Goal: Information Seeking & Learning: Learn about a topic

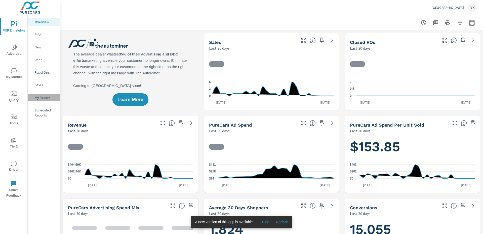
click at [53, 94] on div "My Report" at bounding box center [44, 98] width 32 height 8
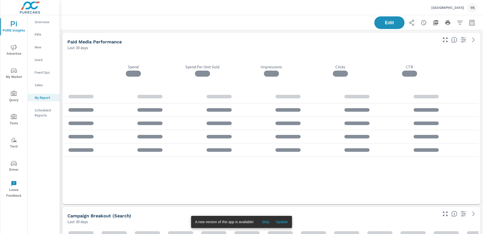
scroll to position [1392, 424]
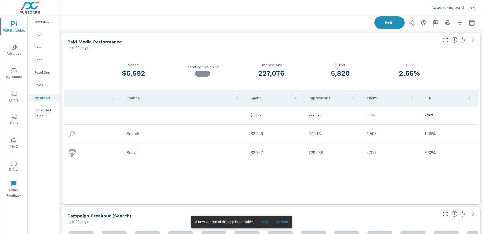
click at [283, 223] on span "Update" at bounding box center [282, 221] width 12 height 5
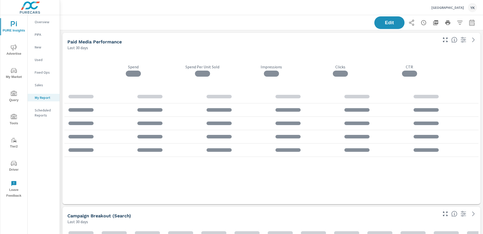
scroll to position [1392, 424]
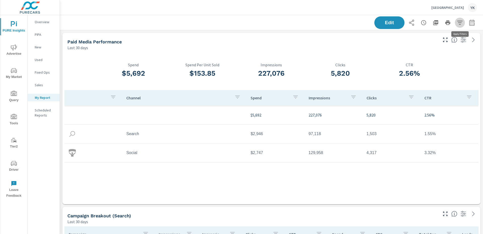
drag, startPoint x: 461, startPoint y: 22, endPoint x: 472, endPoint y: 22, distance: 11.1
click at [465, 22] on div "Edit" at bounding box center [426, 22] width 103 height 13
click at [473, 22] on icon "button" at bounding box center [472, 23] width 6 height 6
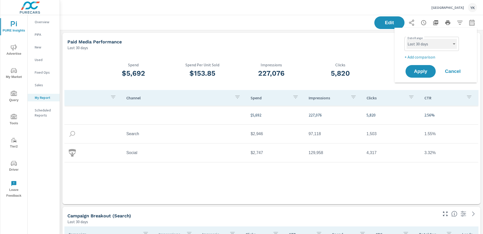
click at [441, 41] on select "Custom Yesterday Last week Last 7 days Last 14 days Last 30 days Last 45 days L…" at bounding box center [432, 44] width 50 height 10
select select "Last month"
click at [407, 39] on select "Custom Yesterday Last week Last 7 days Last 14 days Last 30 days Last 45 days L…" at bounding box center [432, 44] width 50 height 10
click at [418, 55] on p "+ Add comparison" at bounding box center [437, 57] width 64 height 6
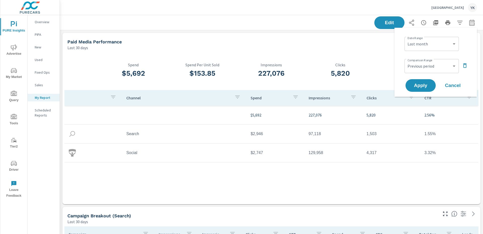
drag, startPoint x: 418, startPoint y: 56, endPoint x: 421, endPoint y: 66, distance: 10.6
click at [418, 59] on div "Custom Previous period Previous month Previous year ​" at bounding box center [432, 66] width 54 height 14
click at [421, 67] on select "Custom Previous period Previous month Previous year" at bounding box center [432, 66] width 50 height 10
select select "Previous month"
click at [407, 61] on select "Custom Previous period Previous month Previous year" at bounding box center [432, 66] width 50 height 10
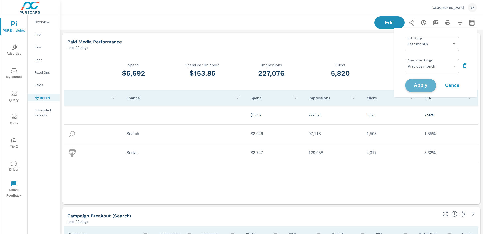
click at [426, 83] on span "Apply" at bounding box center [421, 85] width 21 height 5
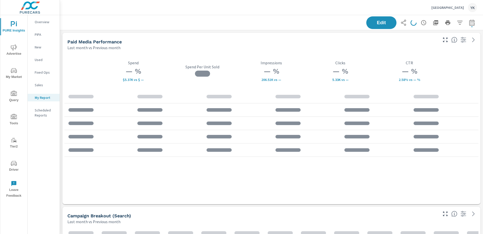
scroll to position [1392, 424]
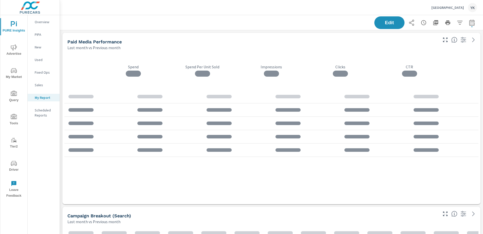
scroll to position [1392, 424]
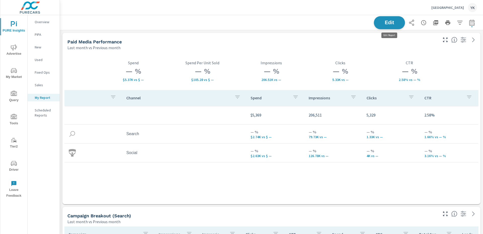
click at [397, 24] on span "Edit" at bounding box center [389, 22] width 21 height 5
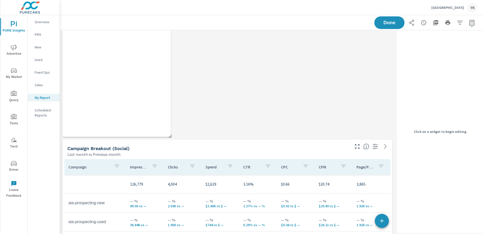
scroll to position [790, 0]
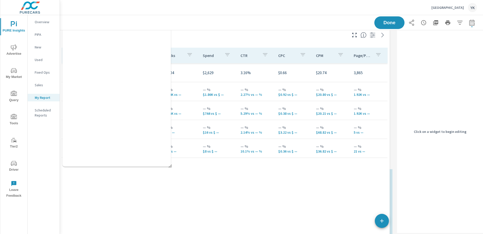
drag, startPoint x: 123, startPoint y: 198, endPoint x: 120, endPoint y: 49, distance: 149.3
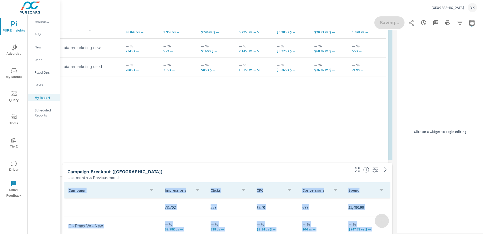
scroll to position [428, 0]
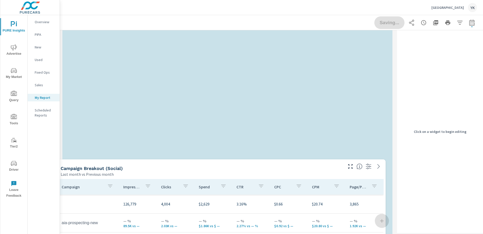
drag, startPoint x: 163, startPoint y: 176, endPoint x: 154, endPoint y: 123, distance: 53.7
click at [154, 165] on div "Campaign Breakout (Social)" at bounding box center [202, 168] width 282 height 6
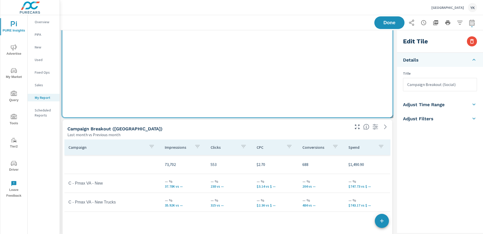
scroll to position [589, 0]
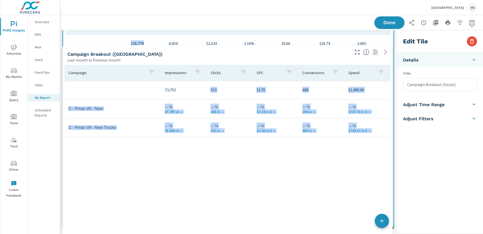
drag, startPoint x: 145, startPoint y: 49, endPoint x: 146, endPoint y: 230, distance: 181.0
click at [146, 230] on div "Store Visits Last month vs Previous month 132 +0 vs. Aug 2025 Paid Media Perfor…" at bounding box center [227, 102] width 335 height 1392
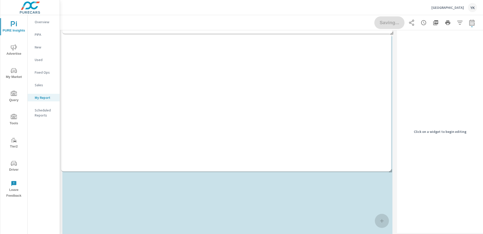
scroll to position [0, 0]
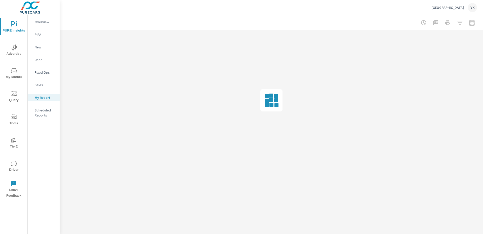
drag, startPoint x: 133, startPoint y: 184, endPoint x: 126, endPoint y: 48, distance: 136.4
click at [126, 48] on div "PURE Insights Report Cedar City Ford Report date range: Sep 01, 2025 - Sep 30, …" at bounding box center [271, 92] width 423 height 155
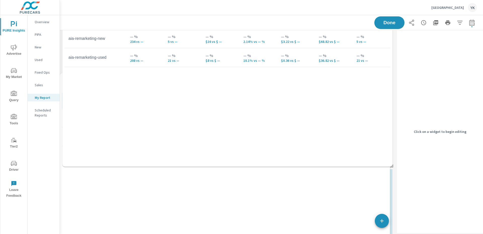
scroll to position [524, 0]
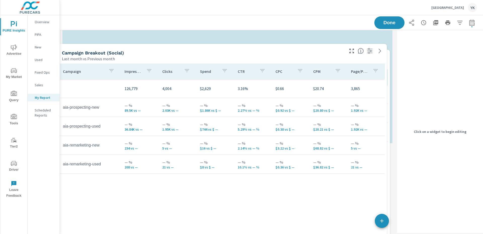
drag, startPoint x: 137, startPoint y: 70, endPoint x: 131, endPoint y: 204, distance: 134.1
click at [131, 204] on div "Campaign Impressions Clicks Spend CTR CPC CPM Page/Post Action 126,779 4,004 $2…" at bounding box center [222, 163] width 326 height 200
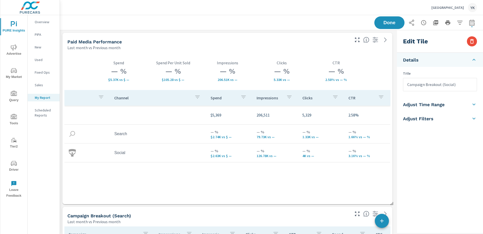
scroll to position [1392, 336]
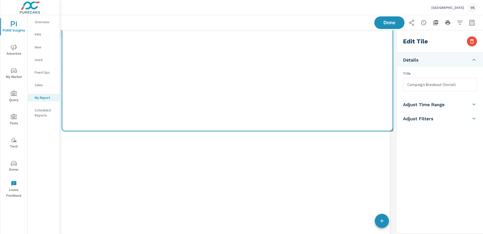
scroll to position [545, 0]
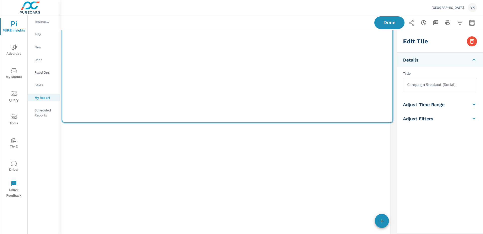
click at [162, 149] on div "Campaign Impressions Clicks CPC Conversions Spend 73,702 553 $2.70 688 $1,490.9…" at bounding box center [225, 148] width 326 height 200
type input "Campaign Breakout (VA)"
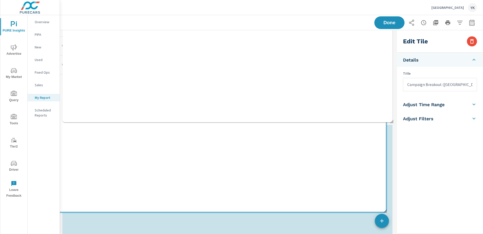
drag, startPoint x: 158, startPoint y: 171, endPoint x: 151, endPoint y: 29, distance: 142.4
click at [151, 29] on div "PURE Insights Report Cedar City Ford Report date range: Sep 10, 2025 - Oct 09, …" at bounding box center [271, 173] width 423 height 1407
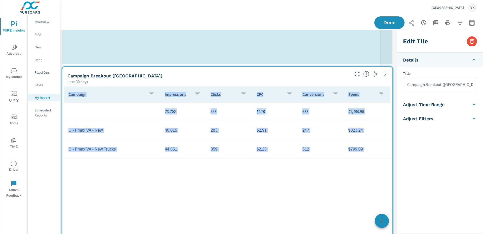
scroll to position [1334, 336]
drag, startPoint x: 392, startPoint y: 122, endPoint x: 381, endPoint y: 70, distance: 52.6
click at [381, 70] on div "Store Visits Last 30 days 131 Paid Media Performance Last 30 days $5,692 Spend …" at bounding box center [227, 152] width 335 height 1334
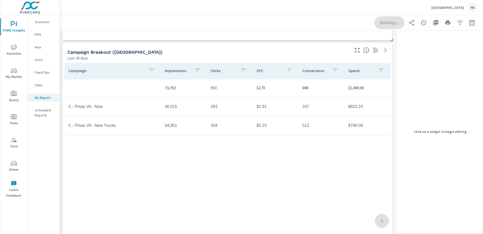
scroll to position [616, 0]
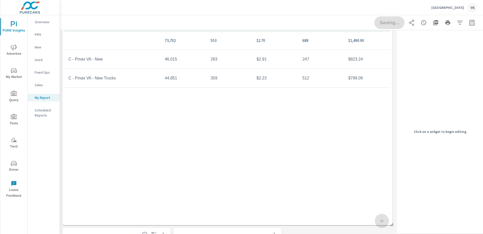
click at [376, 182] on div "Campaign Impressions Clicks CPC Conversions Spend 73,702 553 $2.70 688 $1,490.9…" at bounding box center [227, 115] width 326 height 200
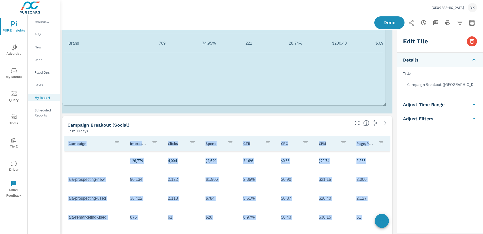
scroll to position [3, 3]
drag, startPoint x: 392, startPoint y: 170, endPoint x: 389, endPoint y: 94, distance: 76.1
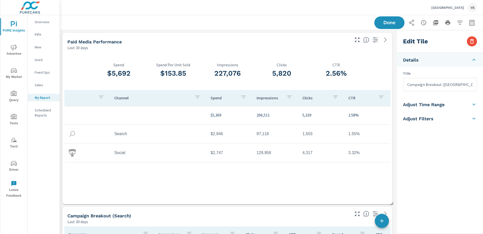
scroll to position [0, 0]
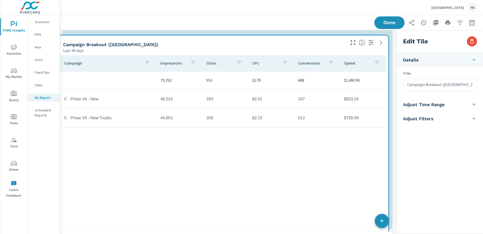
drag, startPoint x: 338, startPoint y: 203, endPoint x: 334, endPoint y: 65, distance: 137.3
click at [334, 65] on div "button" at bounding box center [331, 63] width 6 height 8
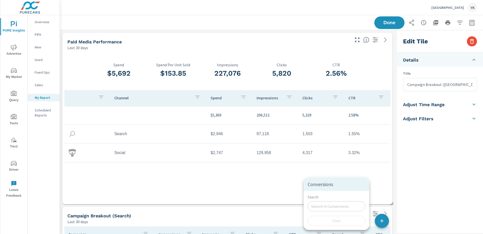
click at [393, 173] on div at bounding box center [241, 117] width 483 height 234
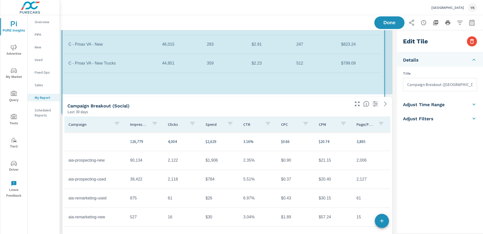
drag, startPoint x: 391, startPoint y: 207, endPoint x: 383, endPoint y: 112, distance: 95.5
click at [383, 112] on div "Store Visits Last 30 days 131 Paid Media Performance Last 30 days $5,692 Spend …" at bounding box center [227, 211] width 335 height 1160
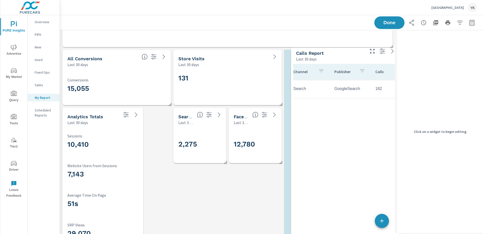
drag, startPoint x: 142, startPoint y: 150, endPoint x: 370, endPoint y: 87, distance: 236.9
click at [370, 87] on tr "Search GoogleSearch 182 4m 17s" at bounding box center [368, 88] width 158 height 19
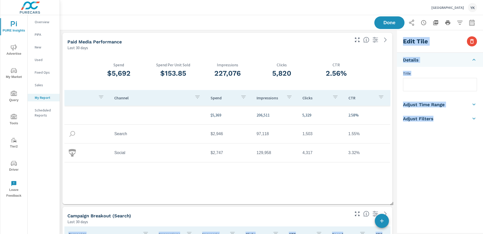
drag, startPoint x: 206, startPoint y: 92, endPoint x: 211, endPoint y: 222, distance: 130.5
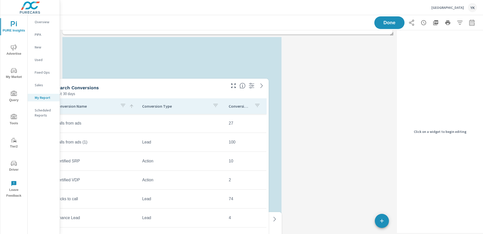
drag, startPoint x: 210, startPoint y: 175, endPoint x: 86, endPoint y: 93, distance: 149.4
click at [86, 93] on div "Last 30 days" at bounding box center [140, 93] width 171 height 6
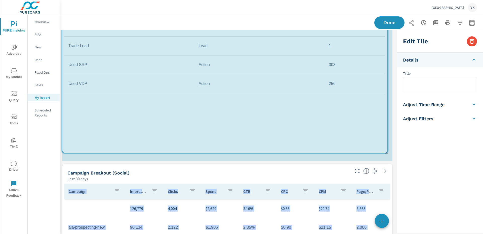
drag, startPoint x: 279, startPoint y: 186, endPoint x: 386, endPoint y: 152, distance: 111.5
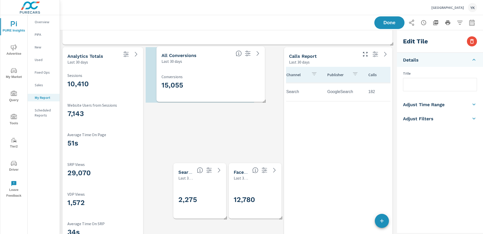
drag, startPoint x: 152, startPoint y: 88, endPoint x: 249, endPoint y: 87, distance: 97.9
click at [249, 87] on h3 "15,055" at bounding box center [211, 85] width 98 height 9
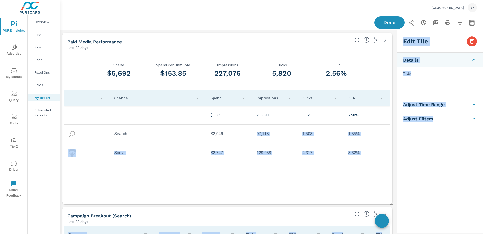
drag, startPoint x: 212, startPoint y: 184, endPoint x: 211, endPoint y: 139, distance: 45.6
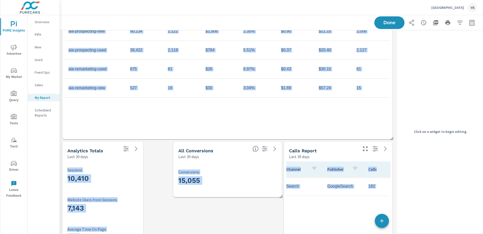
click at [204, 159] on div "Last 30 days" at bounding box center [213, 156] width 70 height 6
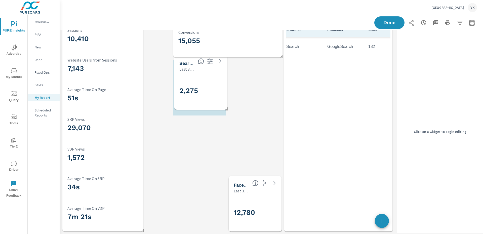
drag, startPoint x: 179, startPoint y: 154, endPoint x: 181, endPoint y: 96, distance: 57.9
click at [181, 95] on h3 "2,275" at bounding box center [212, 90] width 66 height 9
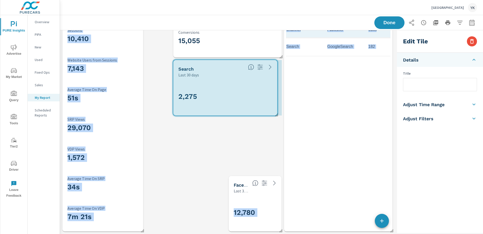
drag, startPoint x: 226, startPoint y: 116, endPoint x: 277, endPoint y: 107, distance: 52.0
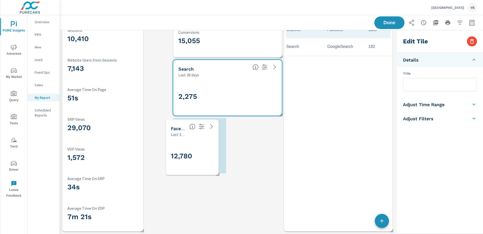
drag, startPoint x: 242, startPoint y: 191, endPoint x: 180, endPoint y: 135, distance: 84.1
click at [180, 135] on p "Last 30 days" at bounding box center [178, 134] width 15 height 6
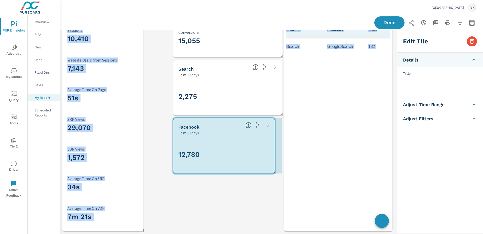
drag, startPoint x: 225, startPoint y: 173, endPoint x: 281, endPoint y: 171, distance: 55.4
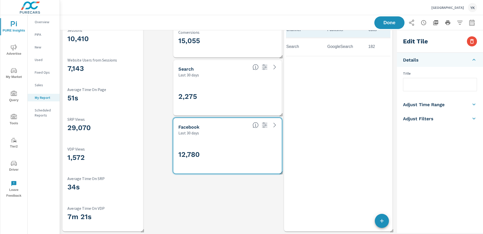
click at [127, 163] on div "1,572 VDP Views" at bounding box center [102, 155] width 71 height 17
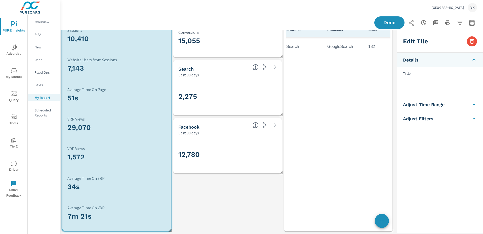
drag, startPoint x: 142, startPoint y: 229, endPoint x: 170, endPoint y: 229, distance: 27.4
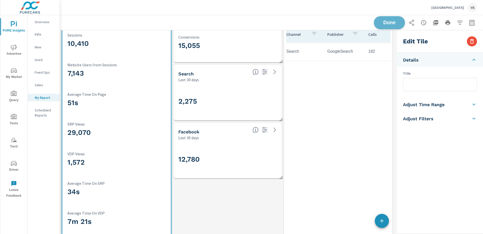
click at [384, 28] on button "Done" at bounding box center [389, 22] width 31 height 13
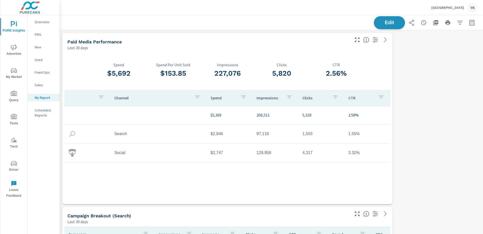
click at [392, 27] on button "Edit" at bounding box center [389, 22] width 31 height 13
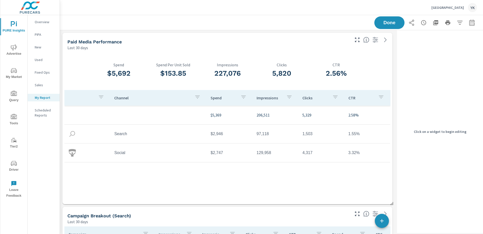
click at [383, 217] on icon "button" at bounding box center [382, 220] width 6 height 6
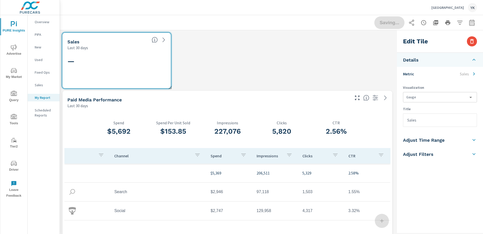
click at [421, 72] on li "Metric Sales" at bounding box center [440, 74] width 86 height 14
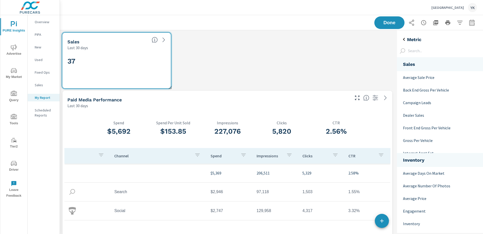
click at [418, 49] on input "text" at bounding box center [444, 50] width 77 height 9
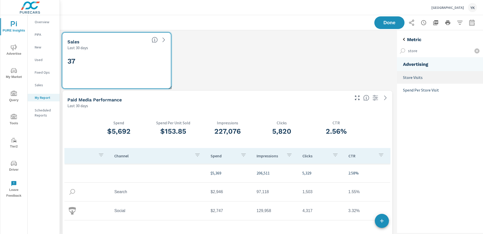
type input "store"
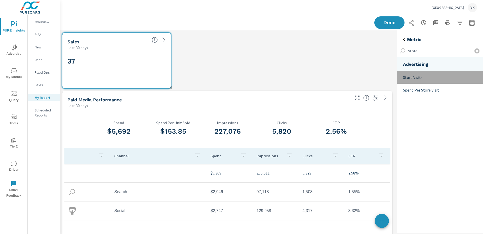
click at [418, 79] on p "Store Visits" at bounding box center [441, 77] width 76 height 6
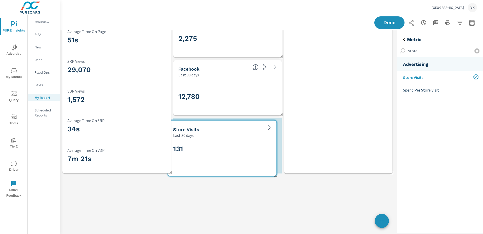
drag, startPoint x: 136, startPoint y: 53, endPoint x: 245, endPoint y: 144, distance: 141.6
click at [245, 144] on div "131" at bounding box center [222, 157] width 104 height 34
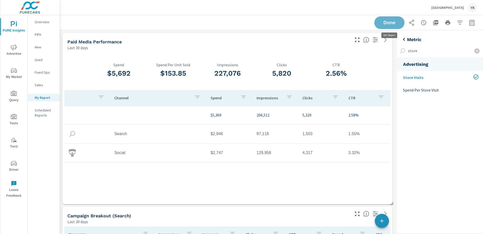
click at [396, 25] on button "Done" at bounding box center [390, 22] width 30 height 13
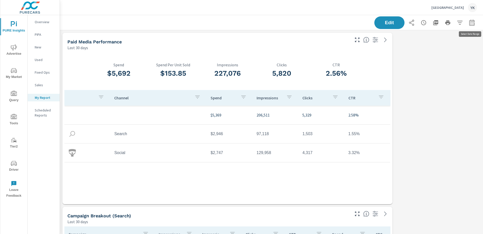
click at [472, 24] on icon "button" at bounding box center [472, 23] width 6 height 6
select select "Last month"
select select "Previous month"
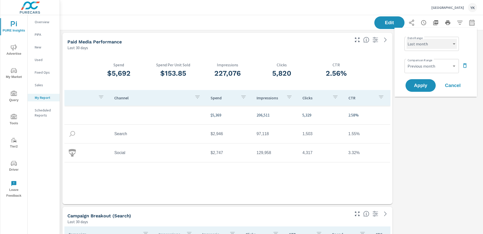
click at [447, 46] on select "Custom Yesterday Last week Last 7 days Last 14 days Last 30 days Last 45 days L…" at bounding box center [432, 44] width 50 height 10
click at [424, 87] on span "Apply" at bounding box center [421, 85] width 21 height 5
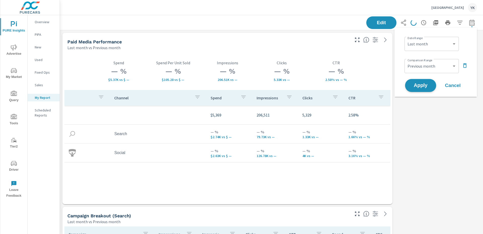
click at [427, 89] on button "Apply" at bounding box center [420, 85] width 31 height 13
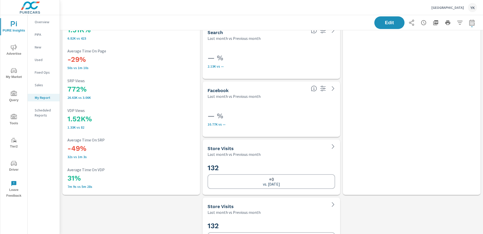
scroll to position [1247, 0]
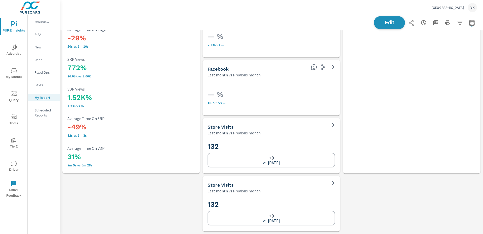
click at [383, 25] on span "Edit" at bounding box center [389, 22] width 21 height 5
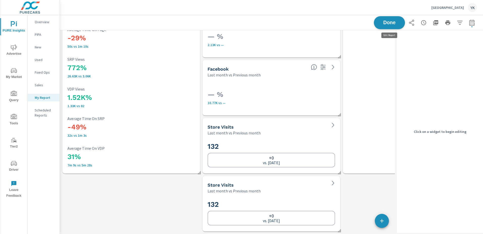
scroll to position [1450, 336]
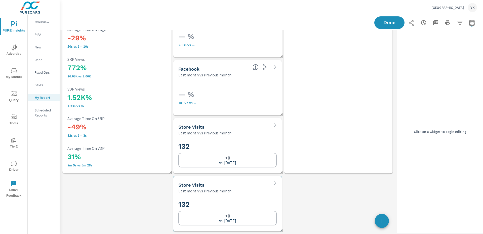
click at [230, 199] on div "132 +0 vs. [DATE]" at bounding box center [227, 212] width 98 height 28
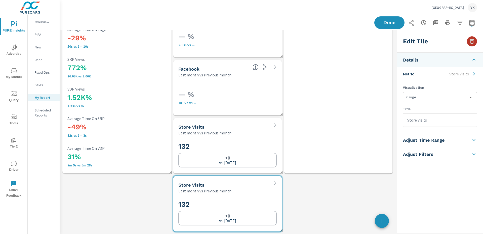
click at [472, 42] on icon "button" at bounding box center [472, 41] width 6 height 6
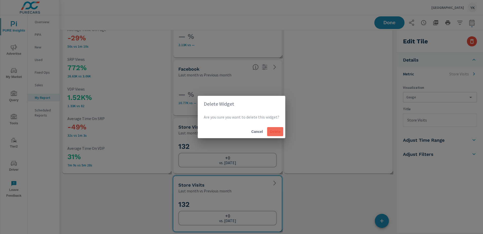
click at [277, 131] on span "Delete" at bounding box center [275, 131] width 12 height 5
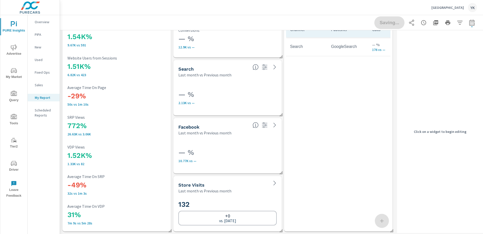
scroll to position [1189, 0]
click at [388, 18] on button "Done" at bounding box center [389, 22] width 31 height 13
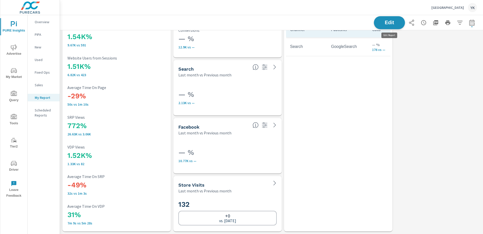
scroll to position [1392, 424]
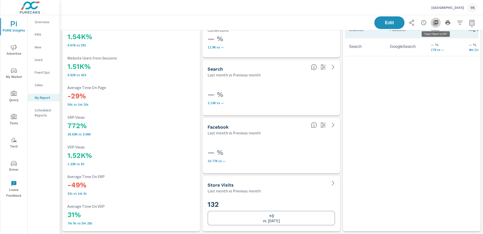
click at [435, 26] on button "button" at bounding box center [436, 23] width 10 height 10
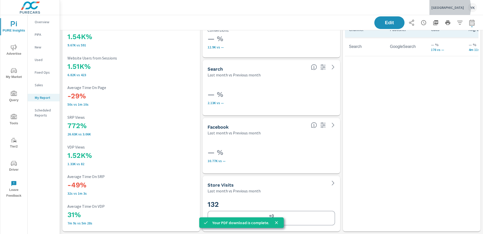
click at [449, 8] on p "Cedar City Ford" at bounding box center [448, 7] width 32 height 5
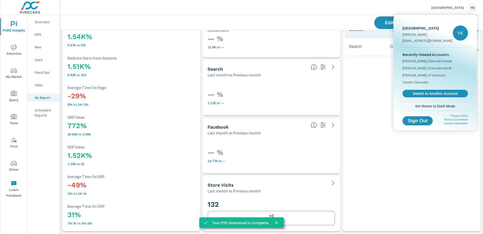
click at [415, 97] on div "Recently Viewed Accounts Mike Maroone Chevrolet South Mike Maroone Chevrolet No…" at bounding box center [435, 74] width 69 height 54
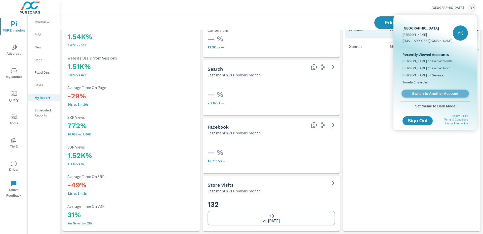
click at [414, 93] on span "Switch to Another Account" at bounding box center [436, 93] width 62 height 5
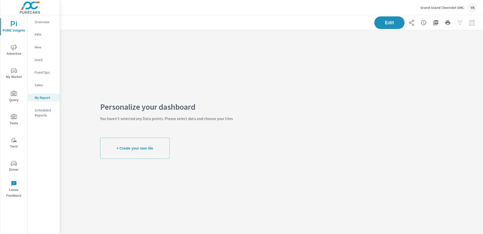
click at [14, 50] on span "Advertise" at bounding box center [14, 50] width 24 height 12
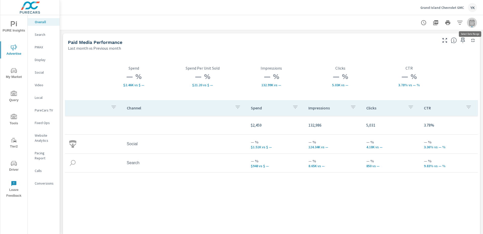
click at [472, 22] on icon "button" at bounding box center [472, 23] width 6 height 6
select select "Last month"
select select "Previous month"
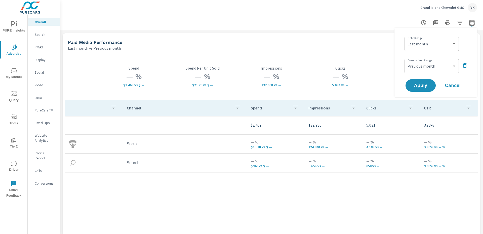
click at [465, 66] on icon "button" at bounding box center [465, 65] width 6 height 6
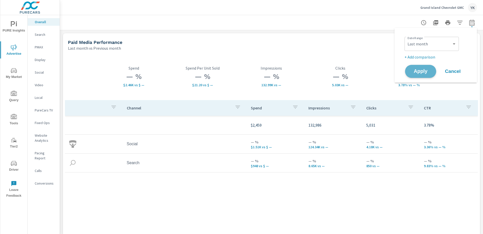
click at [429, 70] on span "Apply" at bounding box center [421, 71] width 21 height 5
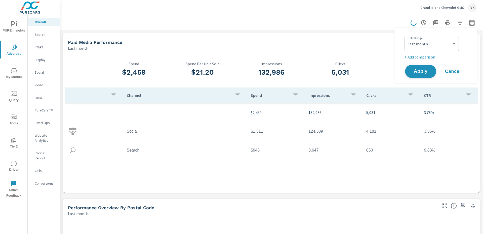
click at [418, 69] on span "Apply" at bounding box center [421, 71] width 21 height 5
click at [414, 69] on span "Apply" at bounding box center [421, 71] width 21 height 5
click at [407, 68] on button "Apply" at bounding box center [420, 71] width 31 height 13
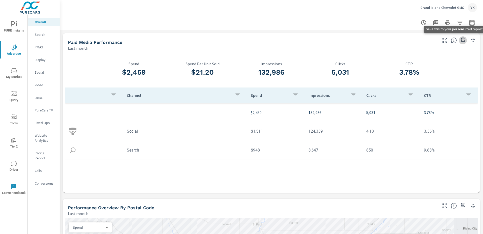
click at [464, 41] on icon "button" at bounding box center [463, 41] width 4 height 6
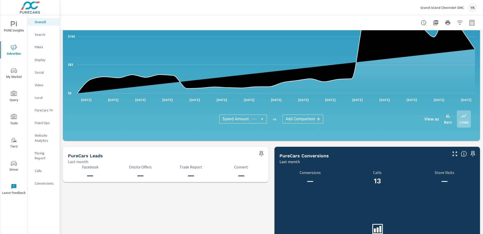
scroll to position [498, 0]
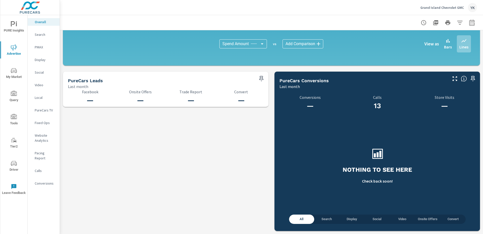
click at [34, 35] on div "Search" at bounding box center [44, 35] width 32 height 8
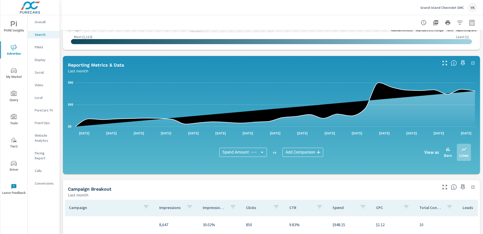
scroll to position [333, 0]
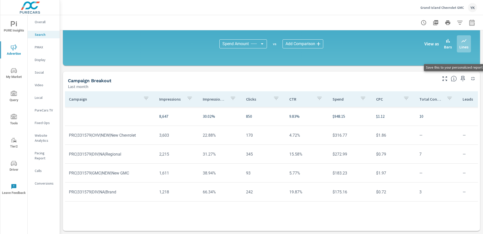
click at [462, 78] on icon "button" at bounding box center [463, 79] width 4 height 6
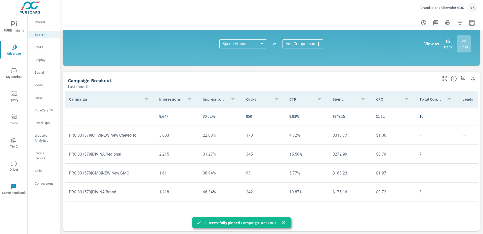
click at [40, 49] on p "PMAX" at bounding box center [45, 47] width 21 height 5
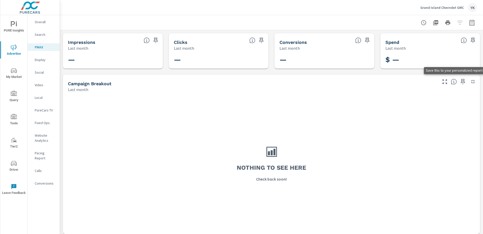
click at [460, 83] on icon "button" at bounding box center [463, 82] width 6 height 6
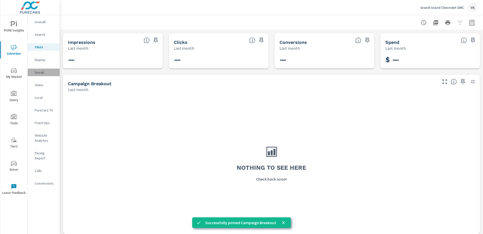
click at [42, 71] on p "Social" at bounding box center [45, 72] width 21 height 5
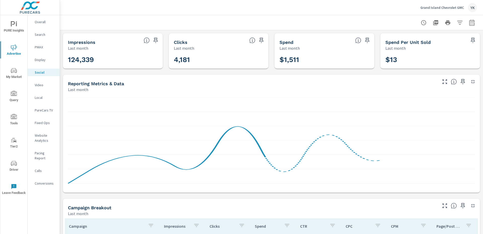
scroll to position [127, 0]
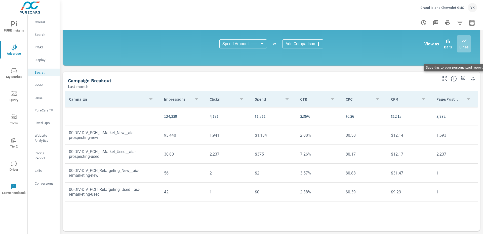
click at [465, 80] on icon "button" at bounding box center [463, 79] width 6 height 6
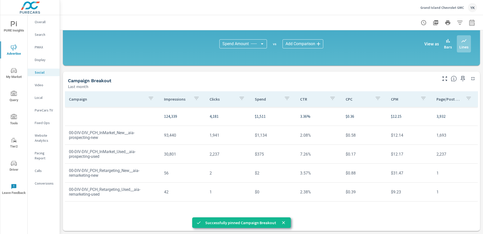
click at [36, 180] on p "Conversions" at bounding box center [45, 182] width 21 height 5
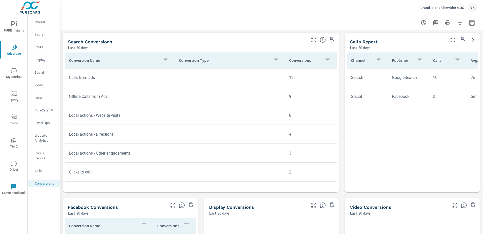
scroll to position [189, 0]
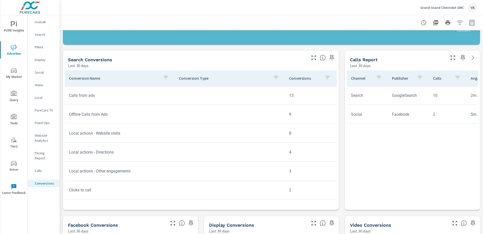
click at [330, 59] on icon "button" at bounding box center [332, 58] width 6 height 6
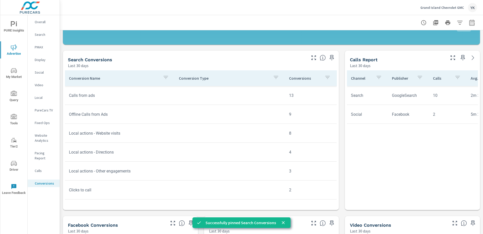
click at [466, 62] on div "Calls Report Last 30 days" at bounding box center [412, 60] width 135 height 18
click at [463, 54] on button "button" at bounding box center [463, 58] width 8 height 8
click at [39, 137] on p "Website Analytics" at bounding box center [45, 138] width 21 height 10
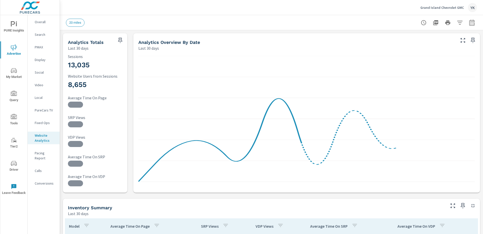
click at [122, 42] on icon "button" at bounding box center [120, 40] width 6 height 6
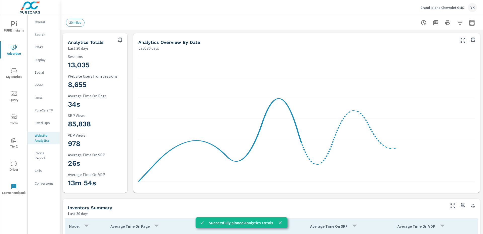
click at [40, 180] on p "Conversions" at bounding box center [45, 182] width 21 height 5
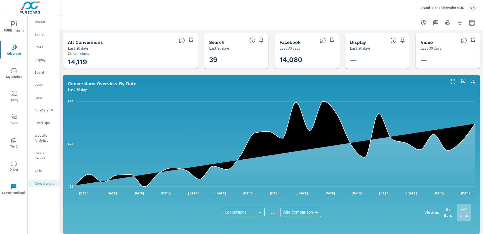
click at [191, 39] on icon "button" at bounding box center [191, 41] width 4 height 6
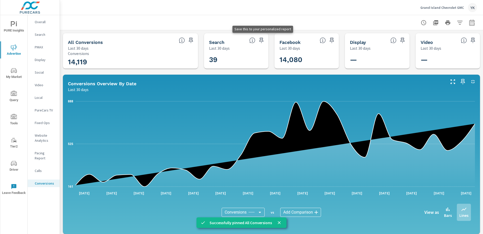
click at [263, 41] on icon "button" at bounding box center [261, 41] width 4 height 6
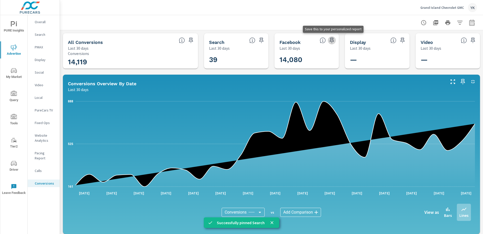
click at [332, 41] on icon "button" at bounding box center [332, 40] width 6 height 6
click at [10, 26] on span "PURE Insights" at bounding box center [14, 27] width 24 height 12
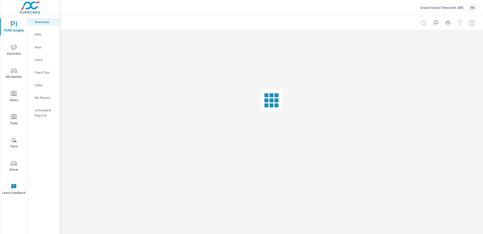
click at [40, 95] on p "My Report" at bounding box center [45, 97] width 21 height 5
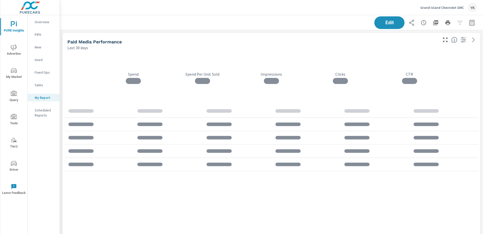
scroll to position [1392, 424]
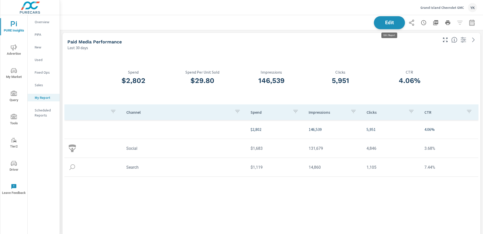
click at [389, 27] on button "Edit" at bounding box center [389, 22] width 31 height 13
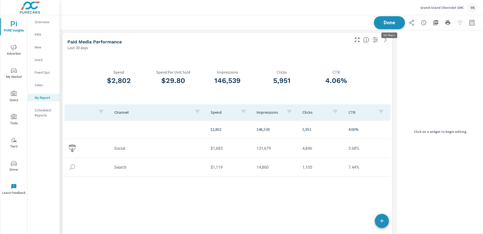
scroll to position [1392, 336]
click at [383, 216] on button "button" at bounding box center [382, 220] width 14 height 14
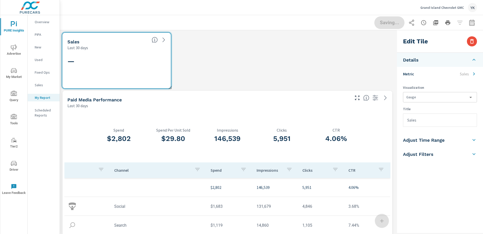
scroll to position [1450, 336]
click at [418, 97] on body "PURE Insights Advertise My Market Query Tools Tier2 Driver Leave Feedback Overv…" at bounding box center [241, 117] width 483 height 234
click at [416, 79] on div at bounding box center [241, 117] width 483 height 234
click at [416, 75] on li "Metric Sales" at bounding box center [440, 74] width 86 height 14
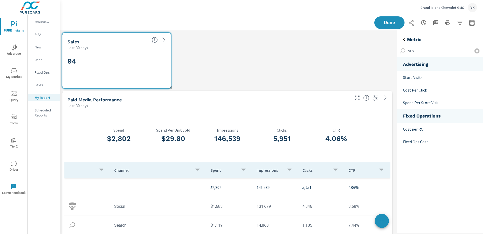
scroll to position [39, 86]
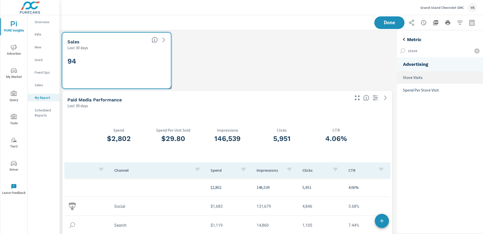
type input "store"
click at [414, 77] on p "Store Visits" at bounding box center [441, 77] width 76 height 6
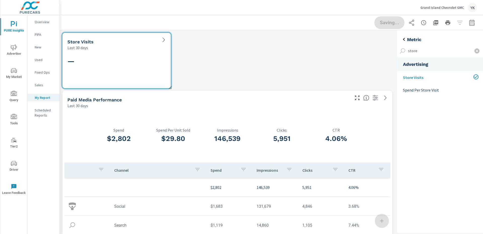
click at [384, 25] on div "Saving..." at bounding box center [426, 22] width 103 height 13
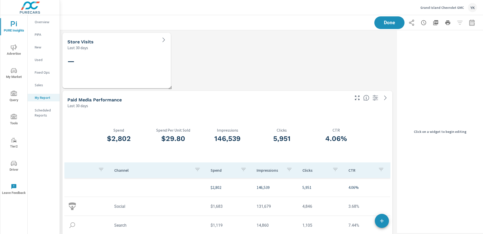
click at [384, 29] on div "Done" at bounding box center [271, 22] width 411 height 15
click at [389, 25] on span "Done" at bounding box center [389, 22] width 21 height 5
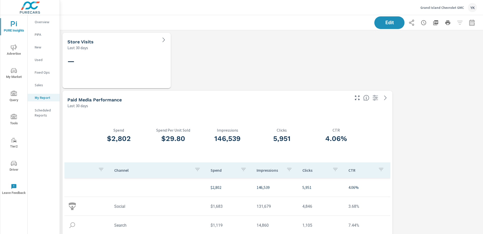
click at [386, 25] on span "Edit" at bounding box center [389, 22] width 21 height 5
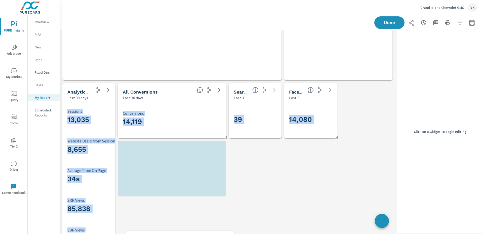
scroll to position [1137, 0]
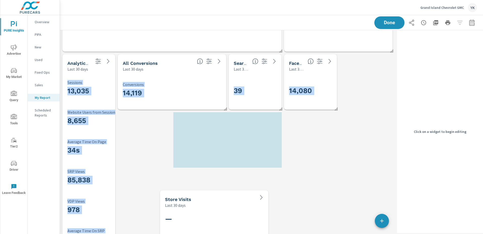
drag, startPoint x: 161, startPoint y: 56, endPoint x: 259, endPoint y: 213, distance: 185.1
click at [259, 213] on div "—" at bounding box center [214, 227] width 98 height 28
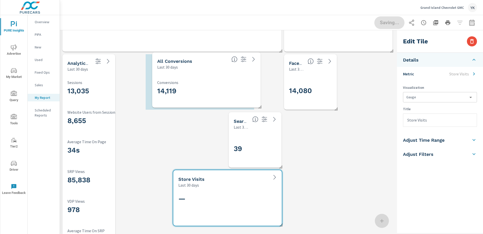
scroll to position [0, 0]
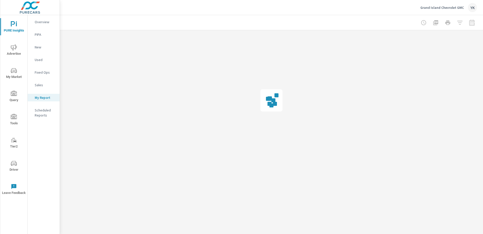
drag, startPoint x: 209, startPoint y: 89, endPoint x: 248, endPoint y: 87, distance: 39.1
click at [248, 87] on div "PURE Insights Report Grand Island Chevrolet GMC Report date range: Sep 10, 2025…" at bounding box center [271, 92] width 423 height 155
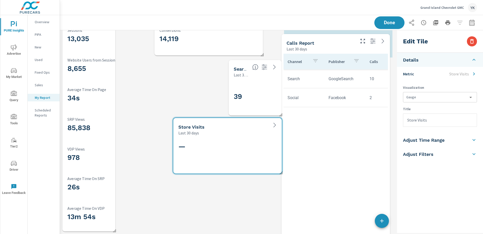
drag, startPoint x: 309, startPoint y: 117, endPoint x: 307, endPoint y: 115, distance: 3.0
click at [307, 115] on div "Channel Publisher Calls Avg. Duration Search GoogleSearch 10 2m 37s Social Face…" at bounding box center [336, 154] width 104 height 200
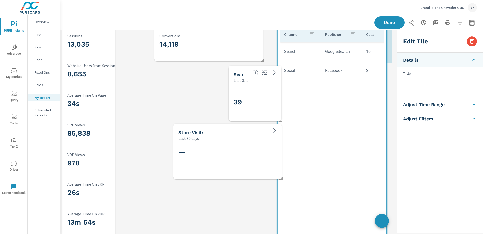
drag, startPoint x: 319, startPoint y: 50, endPoint x: 313, endPoint y: 187, distance: 136.3
click at [313, 187] on div "Channel Publisher Calls Avg. Duration Search GoogleSearch 10 2m 37s Social Face…" at bounding box center [332, 126] width 104 height 200
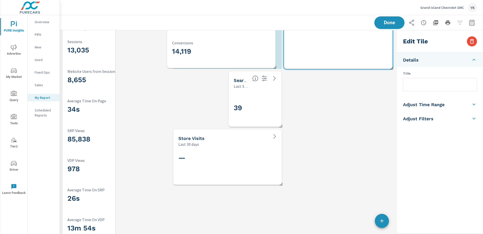
drag, startPoint x: 228, startPoint y: 52, endPoint x: 240, endPoint y: 52, distance: 12.1
click at [240, 52] on h3 "14,119" at bounding box center [221, 51] width 98 height 9
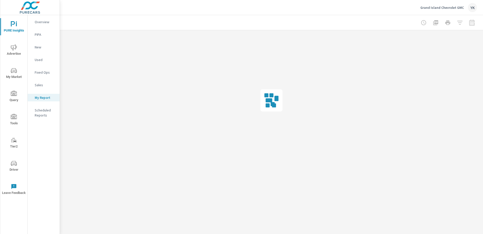
drag, startPoint x: 248, startPoint y: 94, endPoint x: 189, endPoint y: 94, distance: 58.7
click at [189, 94] on div "PURE Insights Report Grand Island Chevrolet GMC Report date range: Sep 10, 2025…" at bounding box center [271, 92] width 423 height 155
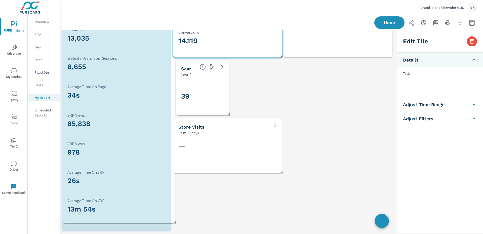
drag, startPoint x: 116, startPoint y: 230, endPoint x: 175, endPoint y: 222, distance: 60.2
click at [175, 222] on span at bounding box center [172, 220] width 5 height 5
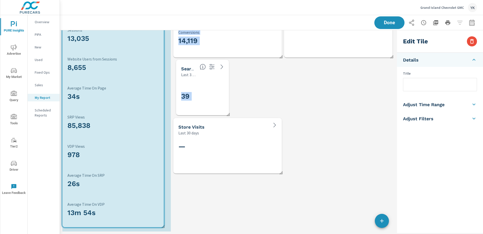
drag, startPoint x: 116, startPoint y: 231, endPoint x: 165, endPoint y: 226, distance: 49.6
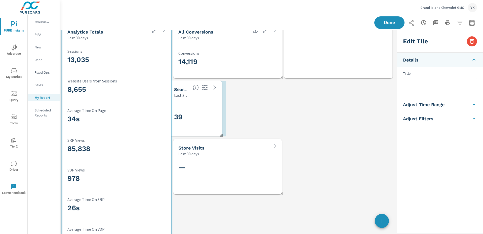
drag, startPoint x: 215, startPoint y: 116, endPoint x: 208, endPoint y: 116, distance: 6.5
click at [208, 116] on h3 "39" at bounding box center [207, 117] width 66 height 9
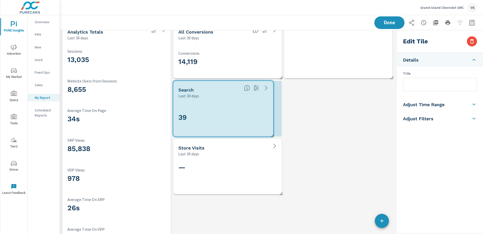
drag, startPoint x: 225, startPoint y: 136, endPoint x: 273, endPoint y: 134, distance: 47.6
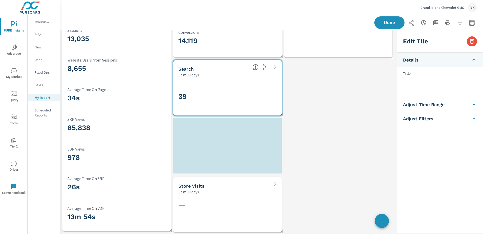
drag, startPoint x: 231, startPoint y: 135, endPoint x: 231, endPoint y: 194, distance: 58.7
click at [231, 194] on div "Last 30 days" at bounding box center [222, 192] width 88 height 6
checkbox input "false"
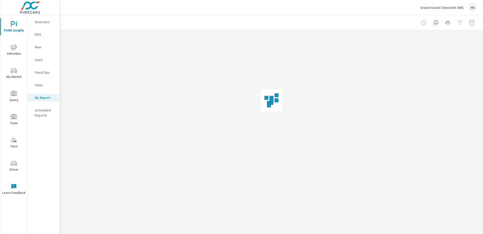
drag, startPoint x: 234, startPoint y: 141, endPoint x: 226, endPoint y: 159, distance: 19.7
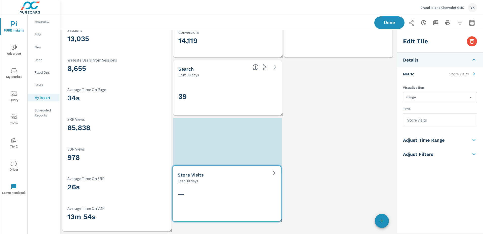
drag, startPoint x: 215, startPoint y: 193, endPoint x: 234, endPoint y: 185, distance: 20.1
click at [234, 186] on div "—" at bounding box center [227, 202] width 104 height 34
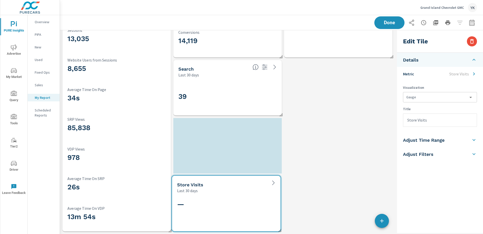
drag, startPoint x: 205, startPoint y: 203, endPoint x: 231, endPoint y: 203, distance: 26.4
click at [231, 203] on h2 "—" at bounding box center [226, 203] width 98 height 9
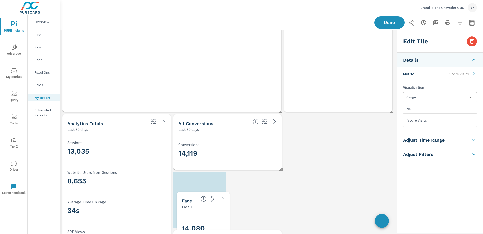
drag, startPoint x: 313, startPoint y: 65, endPoint x: 206, endPoint y: 232, distance: 198.4
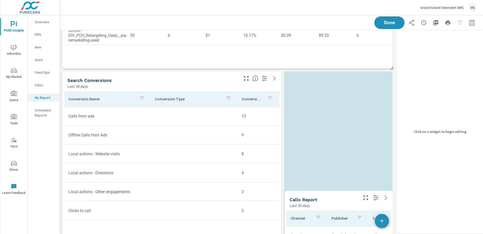
drag, startPoint x: 319, startPoint y: 133, endPoint x: 319, endPoint y: 233, distance: 99.9
click at [319, 233] on td "Search" at bounding box center [307, 235] width 41 height 13
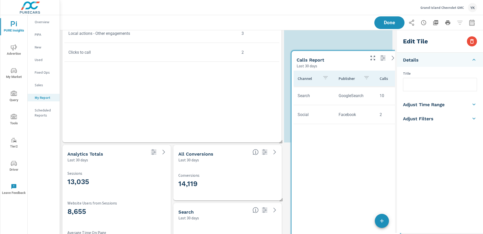
drag, startPoint x: 315, startPoint y: 99, endPoint x: 323, endPoint y: 233, distance: 134.4
click at [323, 233] on div "Channel Publisher Calls Avg. Duration Search GoogleSearch 10 2m 37s Social Face…" at bounding box center [346, 170] width 104 height 200
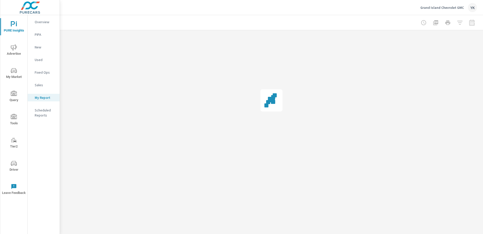
drag, startPoint x: 314, startPoint y: 76, endPoint x: 325, endPoint y: 233, distance: 157.4
click at [325, 233] on div "PURE Insights Report Grand Island Chevrolet GMC Report date range: Sep 10, 2025…" at bounding box center [271, 124] width 423 height 218
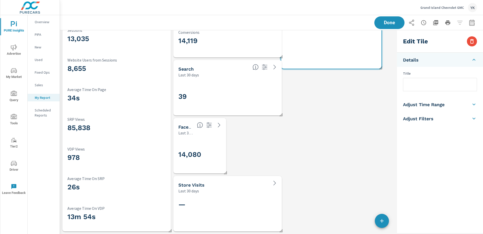
drag, startPoint x: 389, startPoint y: 105, endPoint x: 380, endPoint y: 67, distance: 38.7
click at [380, 67] on span at bounding box center [379, 65] width 5 height 5
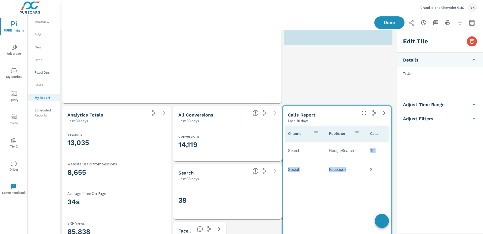
drag, startPoint x: 350, startPoint y: 85, endPoint x: 349, endPoint y: 176, distance: 91.6
click at [349, 176] on tr "Social Facebook 2 5m 28s" at bounding box center [363, 169] width 158 height 19
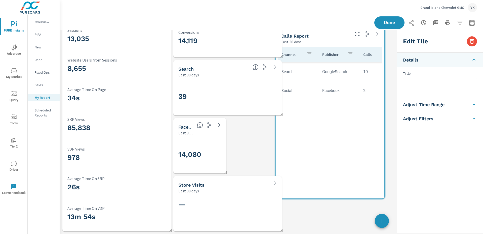
drag, startPoint x: 351, startPoint y: 59, endPoint x: 344, endPoint y: 174, distance: 115.7
click at [344, 174] on div "Channel Publisher Calls Avg. Duration Search GoogleSearch 10 2m 37s Social Face…" at bounding box center [330, 118] width 104 height 142
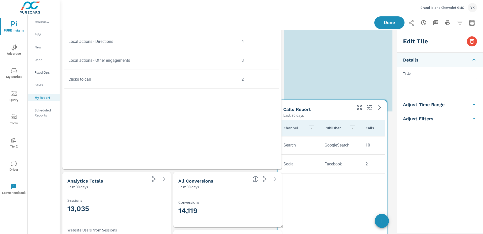
drag, startPoint x: 310, startPoint y: 75, endPoint x: 306, endPoint y: 218, distance: 143.3
click at [304, 232] on div "Channel Publisher Calls Avg. Duration Search GoogleSearch 10 2m 37s Social Face…" at bounding box center [332, 191] width 104 height 142
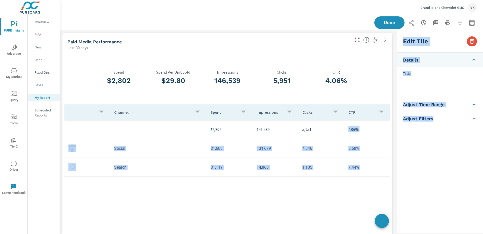
drag, startPoint x: 334, startPoint y: 69, endPoint x: 314, endPoint y: 198, distance: 131.1
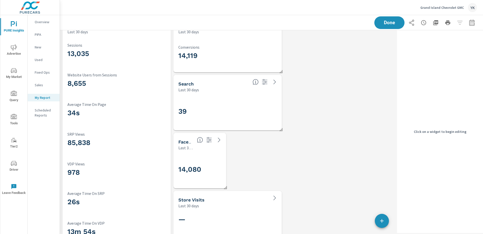
click at [207, 175] on div "14,080" at bounding box center [211, 169] width 66 height 28
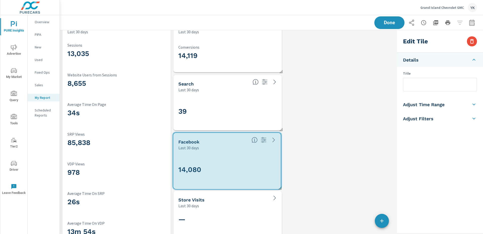
drag, startPoint x: 225, startPoint y: 188, endPoint x: 279, endPoint y: 189, distance: 54.6
click at [279, 189] on span at bounding box center [278, 186] width 5 height 5
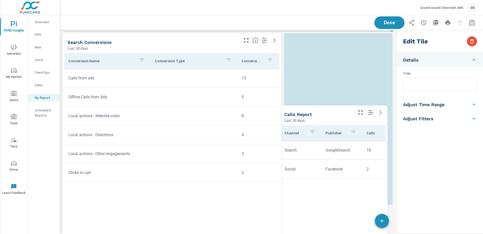
drag, startPoint x: 324, startPoint y: 182, endPoint x: 317, endPoint y: 225, distance: 42.9
click at [317, 225] on div "Channel Publisher Calls Avg. Duration Search GoogleSearch 10 2m 37s Social Face…" at bounding box center [333, 196] width 104 height 142
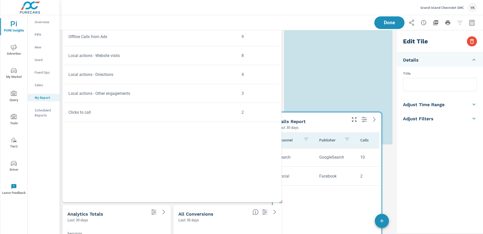
drag, startPoint x: 326, startPoint y: 120, endPoint x: 319, endPoint y: 230, distance: 110.2
click at [320, 232] on div "Channel Publisher Calls Avg. Duration Search GoogleSearch 10 2m 37s Social Face…" at bounding box center [327, 203] width 104 height 142
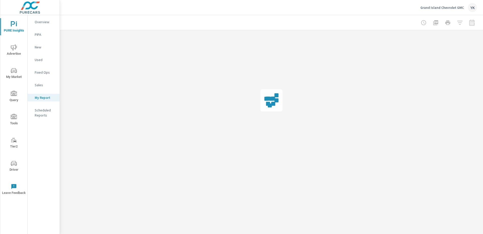
click at [324, 85] on div at bounding box center [271, 100] width 423 height 140
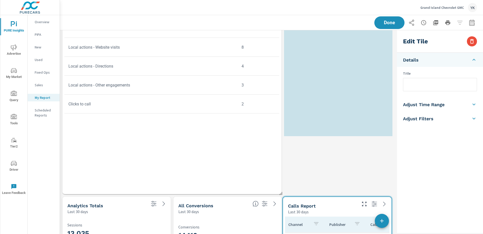
drag, startPoint x: 317, startPoint y: 67, endPoint x: 317, endPoint y: 203, distance: 136.4
click at [317, 203] on div "Calls Report" at bounding box center [322, 206] width 68 height 6
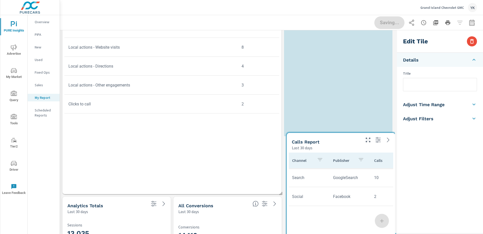
drag, startPoint x: 316, startPoint y: 116, endPoint x: 320, endPoint y: 219, distance: 102.8
click at [320, 219] on div "Channel Publisher Calls Avg. Duration Search GoogleSearch 10 2m 37s Social Face…" at bounding box center [341, 223] width 104 height 142
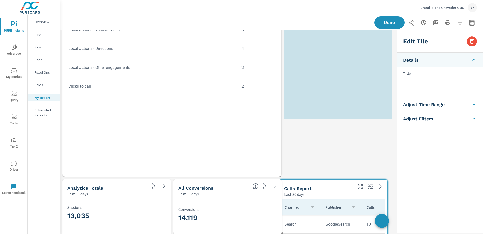
drag, startPoint x: 299, startPoint y: 82, endPoint x: 294, endPoint y: 182, distance: 100.1
click at [294, 182] on div "Calls Report Last 30 days" at bounding box center [316, 188] width 75 height 18
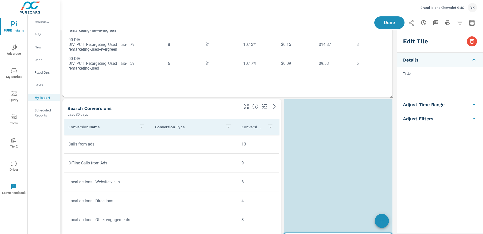
drag, startPoint x: 305, startPoint y: 102, endPoint x: 304, endPoint y: 233, distance: 130.6
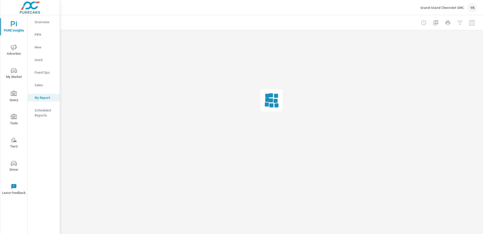
drag, startPoint x: 316, startPoint y: 127, endPoint x: 294, endPoint y: 232, distance: 107.3
click at [0, 0] on div "Store Visits Last 30 days — Paid Media Performance Last 30 days $2,802 Spend $2…" at bounding box center [0, 0] width 0 height 0
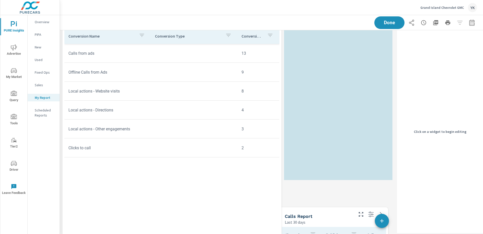
drag, startPoint x: 321, startPoint y: 47, endPoint x: 316, endPoint y: 232, distance: 184.3
click at [316, 232] on button "button" at bounding box center [313, 235] width 10 height 12
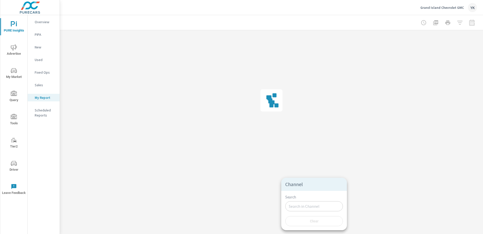
click at [352, 201] on div at bounding box center [241, 117] width 483 height 234
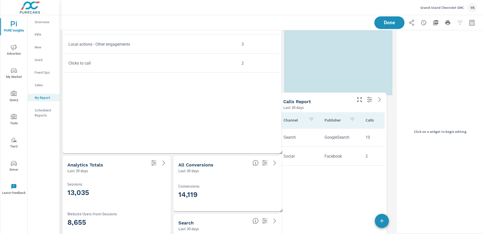
drag, startPoint x: 315, startPoint y: 88, endPoint x: 308, endPoint y: 221, distance: 133.1
click at [309, 221] on div "Channel Publisher Calls Avg. Duration Search GoogleSearch 10 2m 37s Social Face…" at bounding box center [332, 183] width 104 height 142
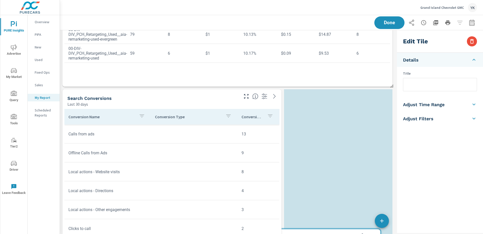
drag, startPoint x: 314, startPoint y: 118, endPoint x: 296, endPoint y: 230, distance: 113.1
click at [296, 230] on div "Calls Report Last 30 days" at bounding box center [309, 238] width 75 height 18
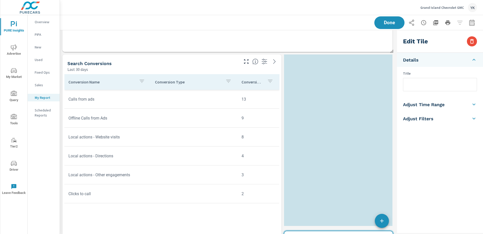
drag, startPoint x: 309, startPoint y: 57, endPoint x: 309, endPoint y: 233, distance: 176.5
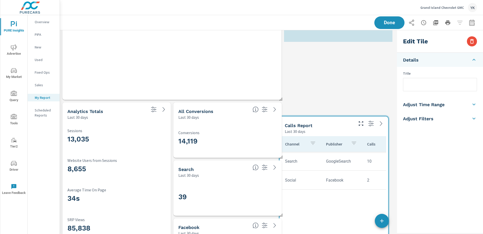
drag, startPoint x: 324, startPoint y: 143, endPoint x: 305, endPoint y: 161, distance: 26.7
click at [305, 161] on td "Search" at bounding box center [301, 161] width 41 height 13
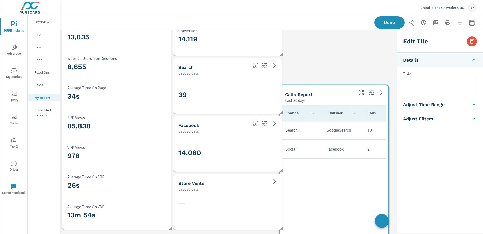
drag, startPoint x: 326, startPoint y: 44, endPoint x: 323, endPoint y: 206, distance: 161.4
click at [323, 206] on div "Channel Publisher Calls Avg. Duration Search GoogleSearch 10 2m 37s Social Face…" at bounding box center [334, 176] width 104 height 142
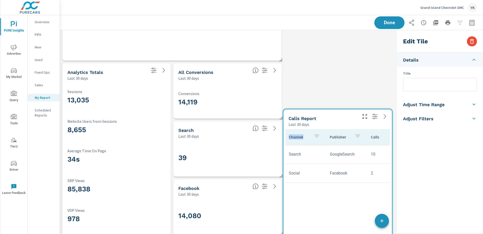
drag, startPoint x: 303, startPoint y: 78, endPoint x: 303, endPoint y: 109, distance: 31.5
click at [303, 109] on div "Calls Report Last 30 days" at bounding box center [321, 118] width 75 height 18
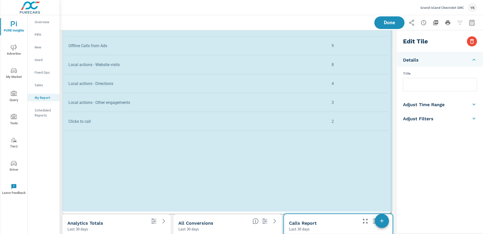
drag, startPoint x: 281, startPoint y: 210, endPoint x: 391, endPoint y: 212, distance: 110.3
click at [391, 212] on span at bounding box center [388, 210] width 5 height 5
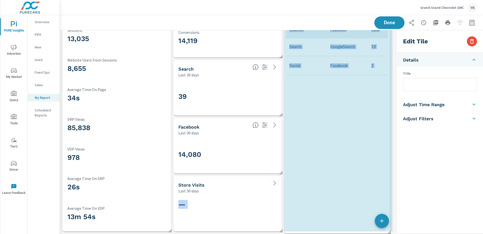
drag, startPoint x: 392, startPoint y: 174, endPoint x: 390, endPoint y: 233, distance: 59.7
click at [390, 233] on span at bounding box center [387, 230] width 5 height 5
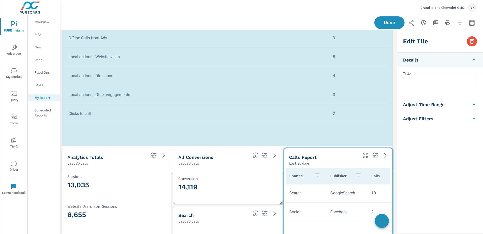
drag, startPoint x: 391, startPoint y: 202, endPoint x: 393, endPoint y: 170, distance: 31.8
click at [393, 170] on span at bounding box center [390, 170] width 5 height 5
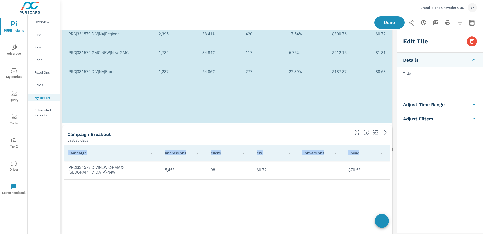
drag, startPoint x: 392, startPoint y: 178, endPoint x: 391, endPoint y: 147, distance: 31.2
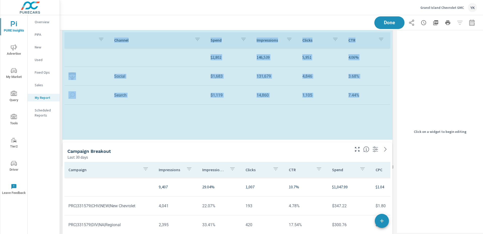
scroll to position [1219, 336]
drag, startPoint x: 391, startPoint y: 196, endPoint x: 395, endPoint y: 166, distance: 30.4
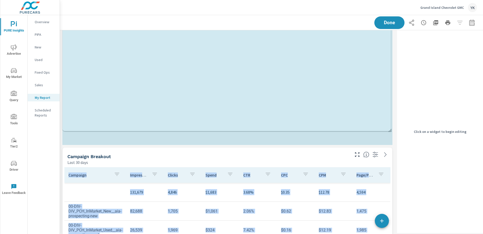
scroll to position [1161, 336]
drag, startPoint x: 390, startPoint y: 201, endPoint x: 388, endPoint y: 129, distance: 71.8
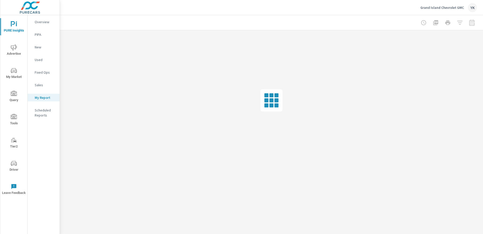
scroll to position [0, 0]
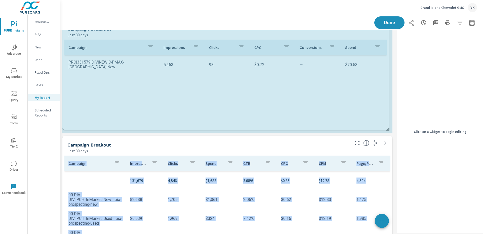
drag, startPoint x: 392, startPoint y: 188, endPoint x: 388, endPoint y: 127, distance: 61.8
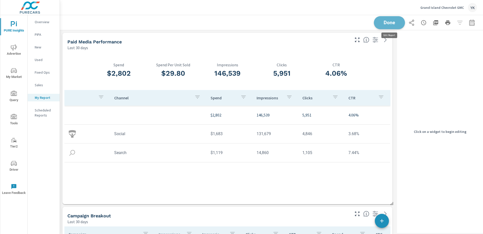
click at [395, 25] on span "Done" at bounding box center [389, 22] width 21 height 5
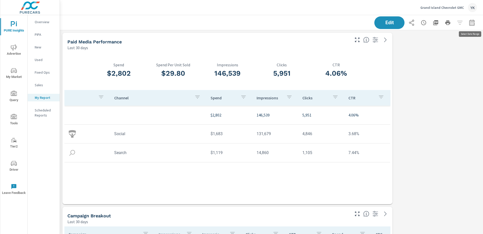
click at [471, 24] on icon "button" at bounding box center [471, 23] width 3 height 2
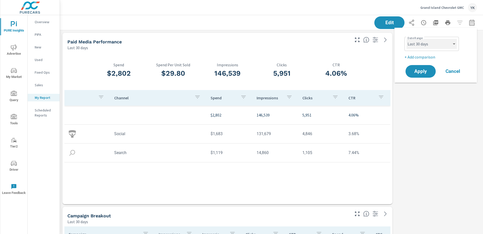
click at [425, 44] on select "Custom Yesterday Last week Last 7 days Last 14 days Last 30 days Last 45 days L…" at bounding box center [432, 44] width 50 height 10
select select "Last month"
click at [407, 39] on select "Custom Yesterday Last week Last 7 days Last 14 days Last 30 days Last 45 days L…" at bounding box center [432, 44] width 50 height 10
click at [419, 70] on span "Apply" at bounding box center [421, 71] width 21 height 5
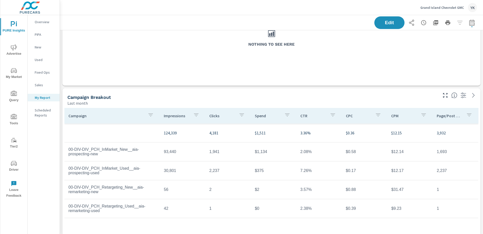
scroll to position [356, 0]
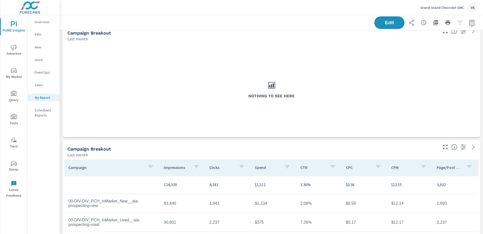
click at [435, 22] on icon "button" at bounding box center [436, 23] width 6 height 6
click at [434, 23] on icon at bounding box center [436, 22] width 11 height 11
click at [383, 22] on span "Edit" at bounding box center [389, 22] width 21 height 5
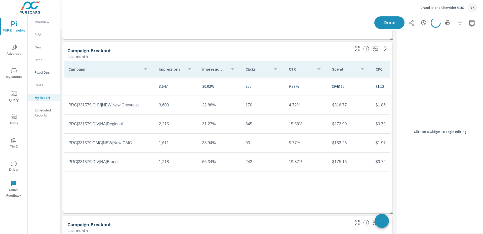
scroll to position [152, 0]
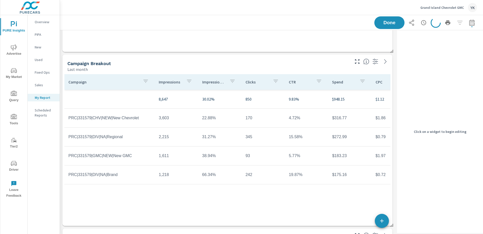
click at [367, 85] on th "Spend" at bounding box center [349, 82] width 43 height 16
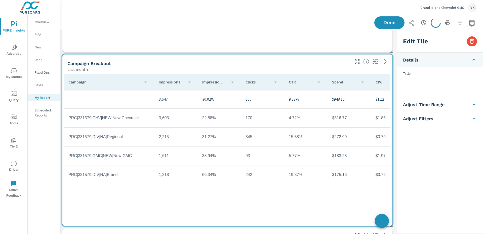
click at [438, 79] on input "text" at bounding box center [441, 84] width 74 height 13
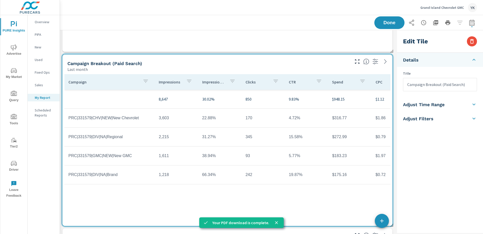
click at [458, 85] on input "Campaign Breakout (Paid Search)" at bounding box center [441, 84] width 74 height 13
type input "Campaign Breakout (Paid Search)"
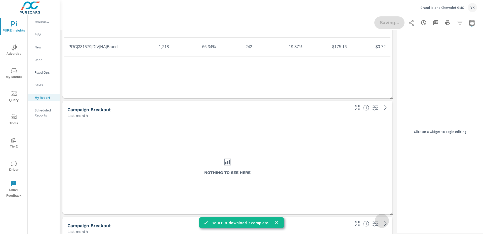
scroll to position [291, 0]
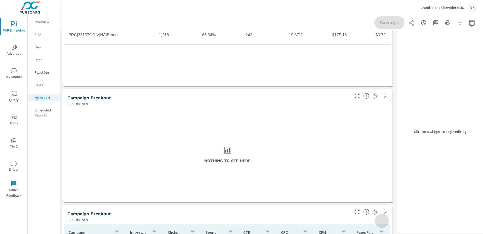
click at [349, 165] on div "Nothing to see here" at bounding box center [227, 154] width 326 height 92
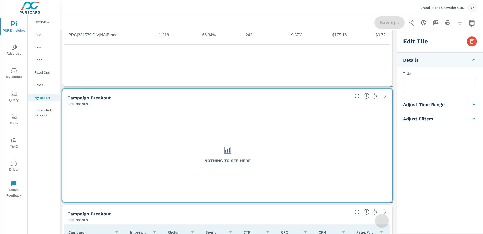
click at [414, 90] on input "text" at bounding box center [441, 84] width 74 height 13
paste input "Campaign Breakout (Paid Search)"
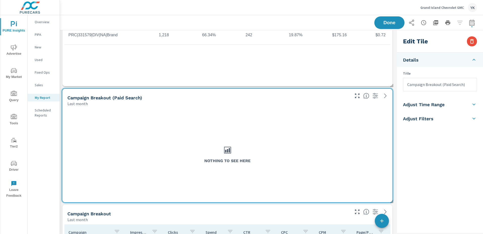
click at [450, 86] on input "Campaign Breakout (Paid Search)" at bounding box center [441, 84] width 74 height 13
click at [450, 86] on input "Campaign Breakout (PaidSearch)" at bounding box center [441, 84] width 74 height 13
type input "Campaign Breakout ([GEOGRAPHIC_DATA])"
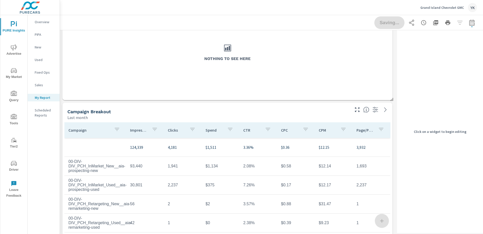
scroll to position [402, 0]
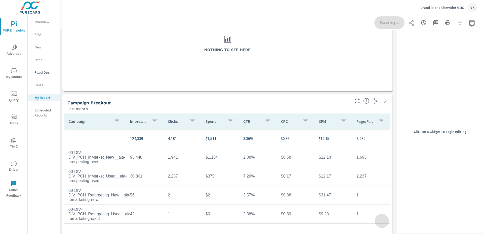
click at [305, 151] on td "$0.58" at bounding box center [296, 157] width 38 height 13
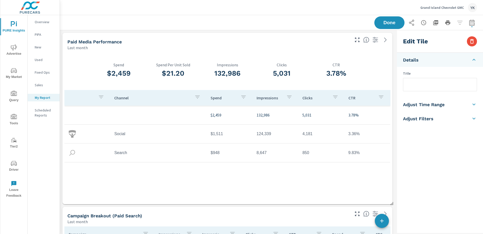
scroll to position [1103, 336]
click at [415, 85] on input "text" at bounding box center [441, 84] width 74 height 13
paste input "Campaign Breakout (Paid Search)"
click at [447, 85] on input "Campaign Breakout (Paid Search)" at bounding box center [441, 84] width 74 height 13
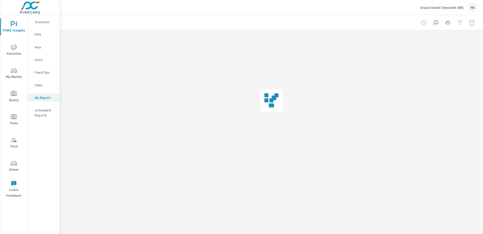
click at [447, 85] on div at bounding box center [271, 100] width 423 height 140
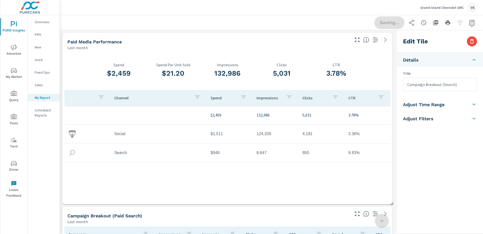
click at [447, 85] on input "Campaign Breakout (Search)" at bounding box center [441, 84] width 74 height 13
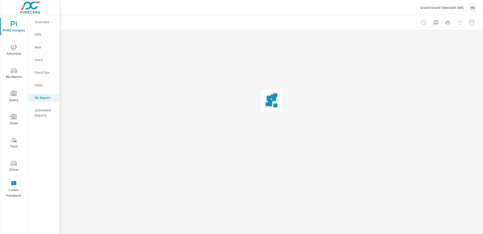
click at [447, 84] on div at bounding box center [271, 100] width 423 height 140
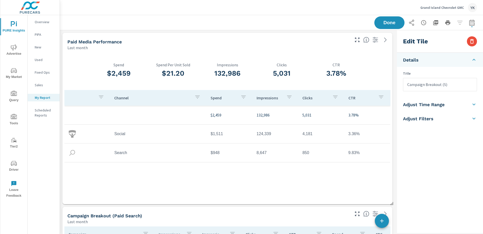
click at [445, 85] on input "Campaign Breakout (S)" at bounding box center [441, 84] width 74 height 13
type input "Campaign Breakout (Social)"
click at [389, 23] on div "Done" at bounding box center [426, 22] width 103 height 13
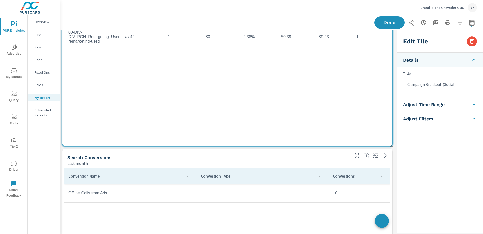
scroll to position [559, 0]
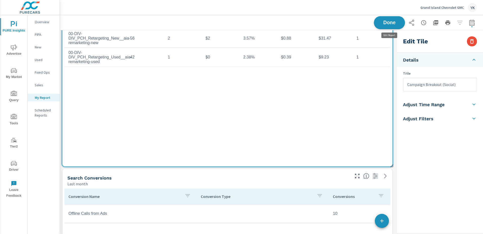
click at [380, 26] on button "Done" at bounding box center [389, 22] width 31 height 13
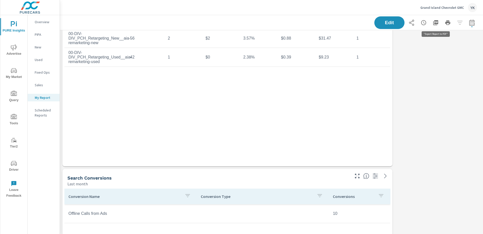
click at [439, 24] on button "button" at bounding box center [436, 23] width 10 height 10
click at [432, 8] on p "Grand Island Chevrolet GMC" at bounding box center [443, 7] width 44 height 5
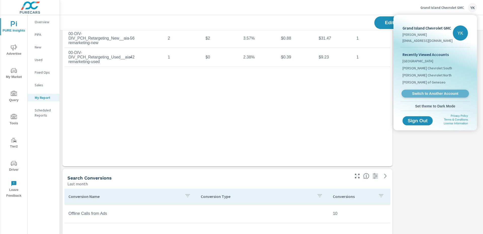
click at [423, 90] on link "Switch to Another Account" at bounding box center [435, 94] width 67 height 8
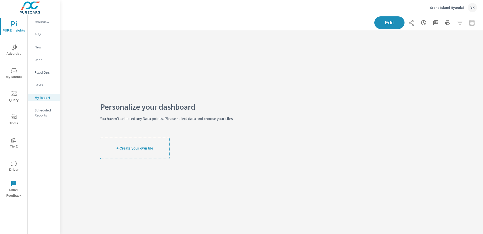
click at [19, 50] on span "Advertise" at bounding box center [14, 50] width 24 height 12
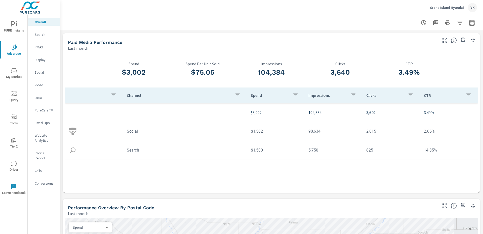
click at [462, 44] on button "button" at bounding box center [463, 40] width 8 height 8
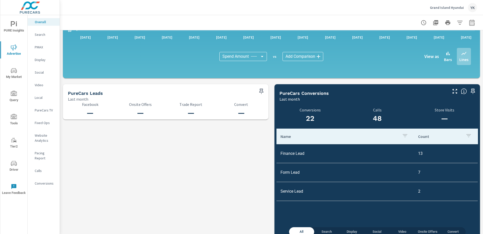
scroll to position [498, 0]
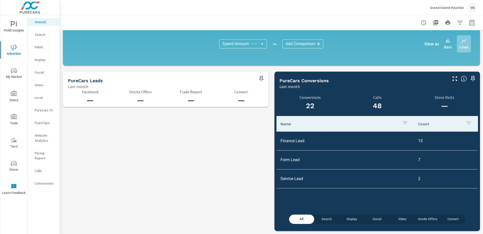
click at [41, 35] on p "Search" at bounding box center [45, 34] width 21 height 5
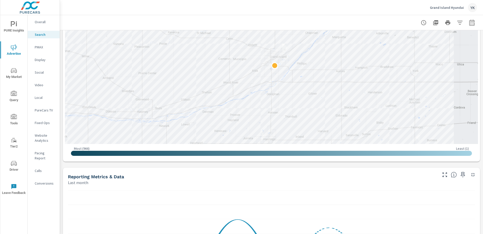
scroll to position [300, 0]
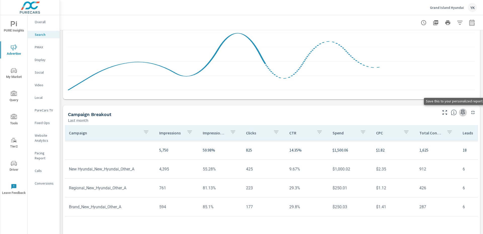
click at [461, 110] on icon "button" at bounding box center [463, 112] width 4 height 6
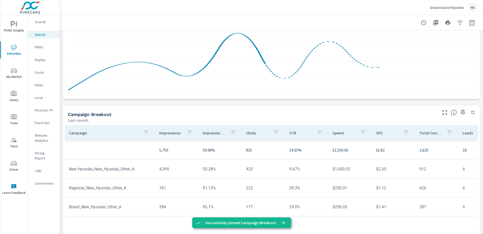
click at [51, 46] on p "PMAX" at bounding box center [45, 47] width 21 height 5
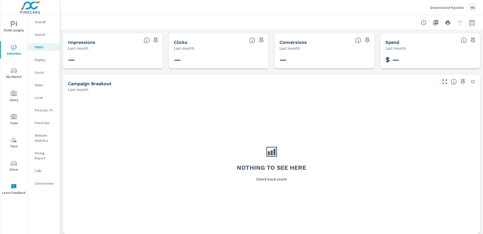
scroll to position [3, 0]
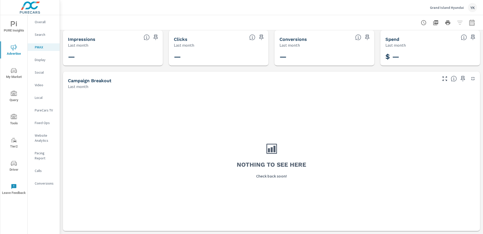
click at [465, 78] on icon "button" at bounding box center [463, 79] width 6 height 6
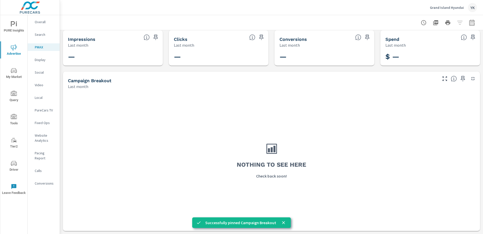
click at [43, 70] on p "Social" at bounding box center [45, 72] width 21 height 5
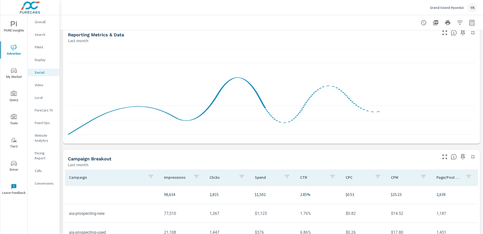
scroll to position [68, 0]
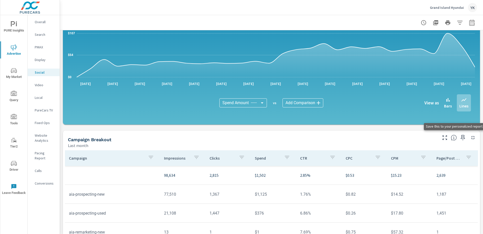
click at [465, 137] on icon "button" at bounding box center [463, 137] width 6 height 6
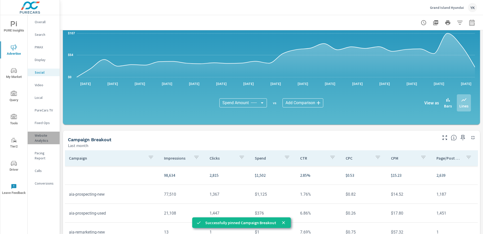
click at [43, 138] on p "Website Analytics" at bounding box center [45, 138] width 21 height 10
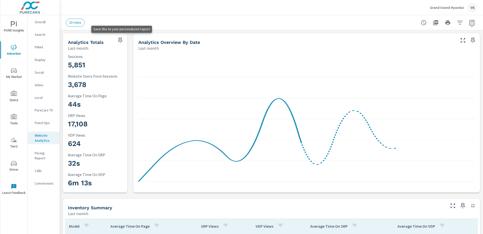
click at [121, 40] on icon "button" at bounding box center [120, 40] width 6 height 6
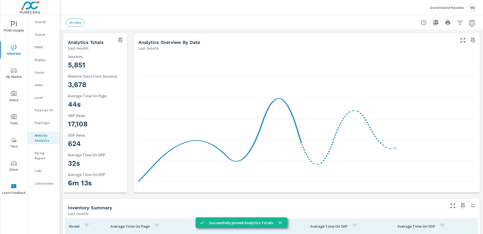
click at [39, 180] on p "Conversions" at bounding box center [45, 182] width 21 height 5
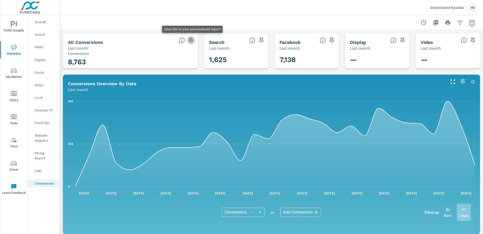
click at [191, 40] on icon "button" at bounding box center [191, 41] width 4 height 6
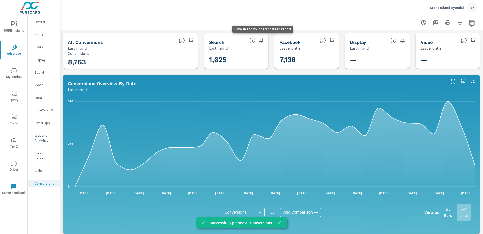
click at [262, 41] on icon "button" at bounding box center [262, 40] width 6 height 6
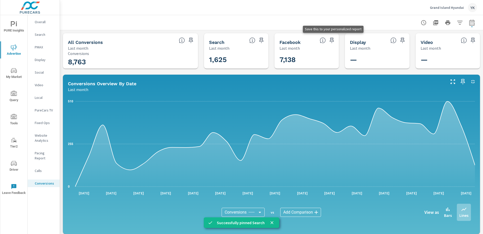
click at [333, 39] on icon "button" at bounding box center [332, 41] width 4 height 6
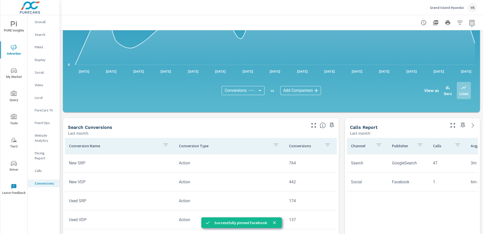
scroll to position [177, 0]
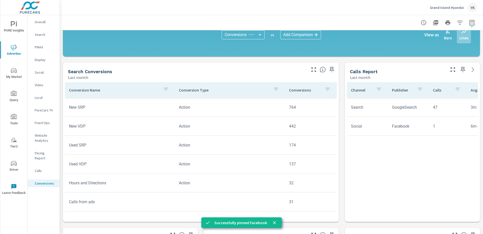
click at [330, 68] on icon "button" at bounding box center [332, 69] width 6 height 6
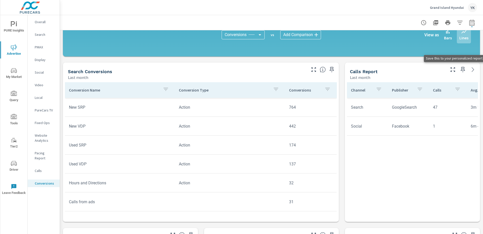
click at [463, 72] on icon "button" at bounding box center [463, 70] width 4 height 6
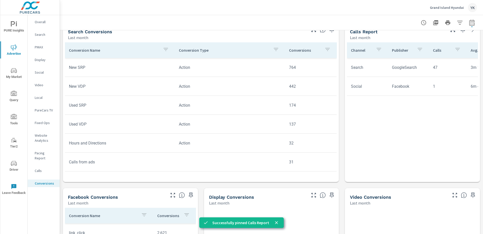
scroll to position [310, 0]
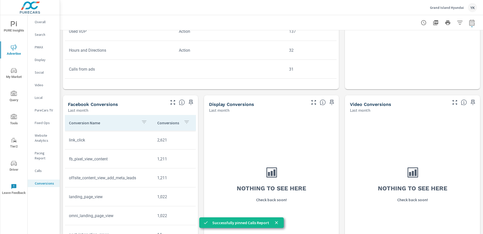
click at [13, 28] on span "PURE Insights" at bounding box center [14, 27] width 24 height 12
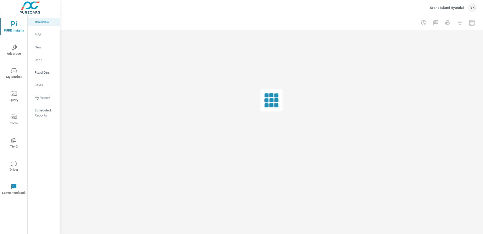
click at [37, 96] on p "My Report" at bounding box center [45, 97] width 21 height 5
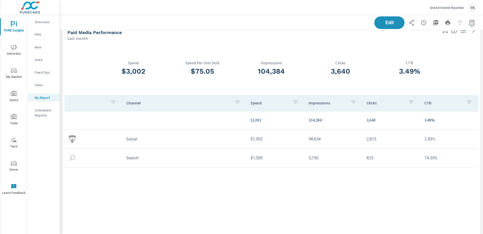
scroll to position [6, 0]
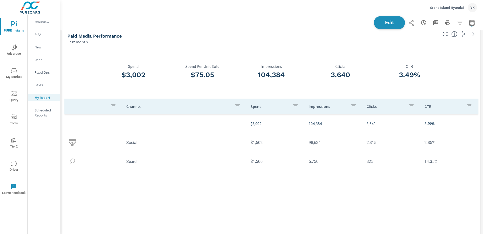
click at [380, 21] on span "Edit" at bounding box center [389, 22] width 21 height 5
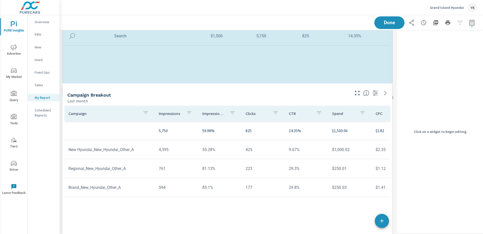
scroll to position [1334, 336]
drag, startPoint x: 391, startPoint y: 140, endPoint x: 391, endPoint y: 92, distance: 48.3
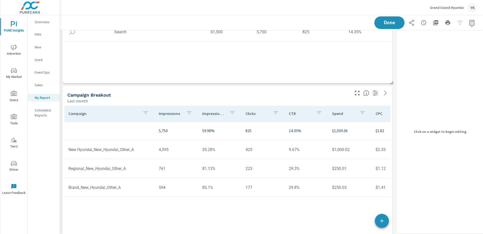
click at [328, 132] on td "$1,500.06" at bounding box center [349, 130] width 43 height 14
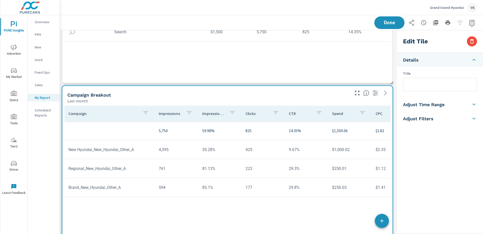
click at [420, 88] on input "text" at bounding box center [441, 84] width 74 height 13
click at [432, 86] on input "Campaign Breakout (Paid Search)" at bounding box center [441, 84] width 74 height 13
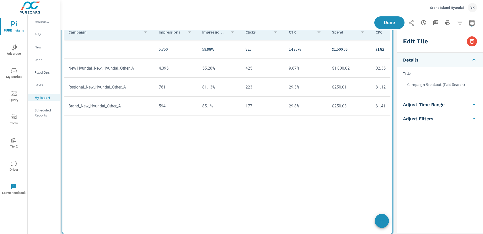
scroll to position [241, 0]
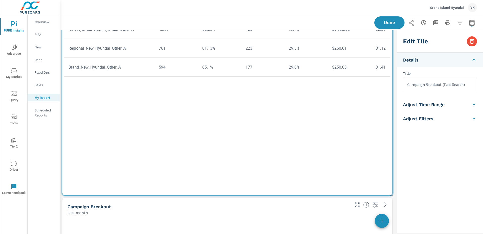
type input "Campaign Breakout (Paid Search)"
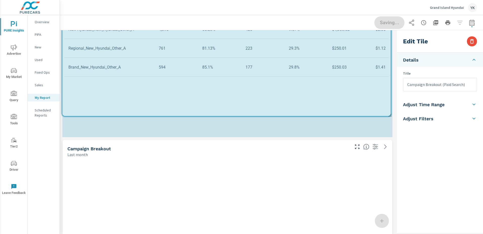
scroll to position [1276, 336]
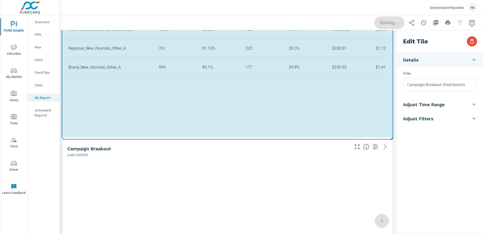
drag, startPoint x: 393, startPoint y: 194, endPoint x: 393, endPoint y: 138, distance: 56.1
click at [393, 138] on span at bounding box center [390, 136] width 5 height 5
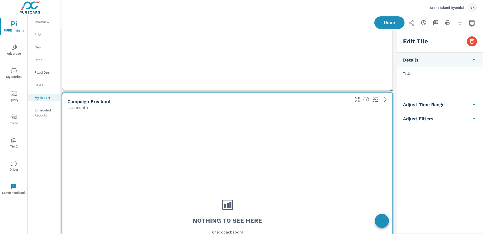
scroll to position [332, 0]
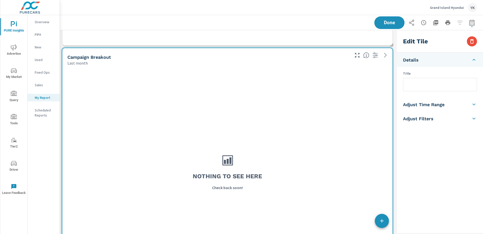
click at [318, 157] on div "Nothing to see here Check back soon!" at bounding box center [227, 171] width 326 height 207
click at [424, 86] on input "text" at bounding box center [441, 84] width 74 height 13
paste input "Campaign Breakout (Paid Search)"
click at [448, 86] on input "Campaign Breakout (Paid Search)" at bounding box center [441, 84] width 74 height 13
drag, startPoint x: 444, startPoint y: 85, endPoint x: 462, endPoint y: 85, distance: 17.6
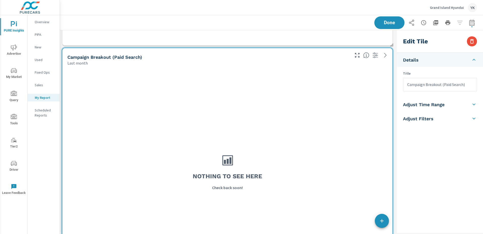
click at [462, 85] on input "Campaign Breakout (Paid Search)" at bounding box center [441, 84] width 74 height 13
type input "Campaign Breakout (VA)"
click at [388, 119] on div "Nothing to see here Check back soon!" at bounding box center [227, 171] width 326 height 207
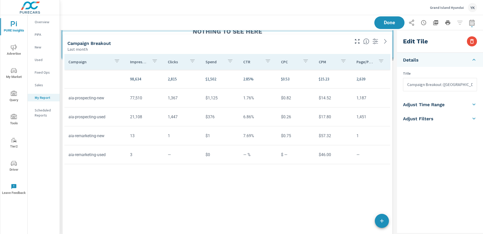
scroll to position [1103, 336]
drag, startPoint x: 392, startPoint y: 205, endPoint x: 393, endPoint y: 59, distance: 145.8
click at [393, 59] on span at bounding box center [390, 57] width 5 height 5
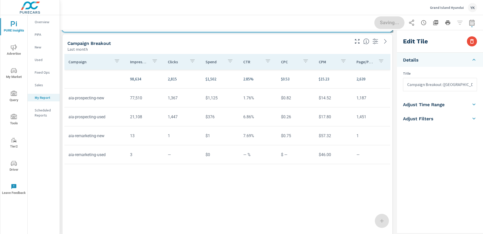
scroll to position [0, 0]
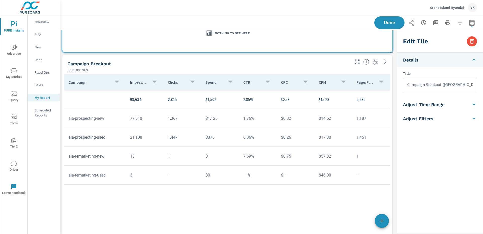
click at [361, 109] on tr "aia-prospecting-new 77,510 1,367 $1,125 1.76% $0.82 $14.52 1,187" at bounding box center [227, 118] width 326 height 19
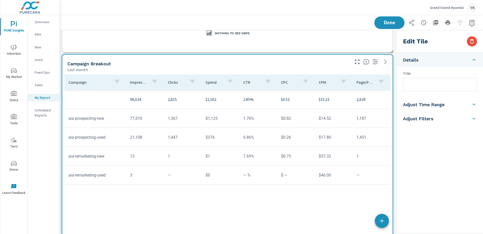
click at [422, 85] on input "text" at bounding box center [441, 84] width 74 height 13
paste input "Campaign Breakout (Paid Search)"
click at [457, 85] on input "Campaign Breakout (Paid Search)" at bounding box center [441, 84] width 74 height 13
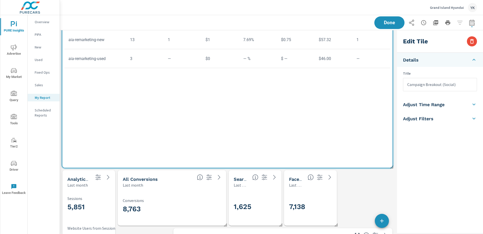
type input "Campaign Breakout (Social)"
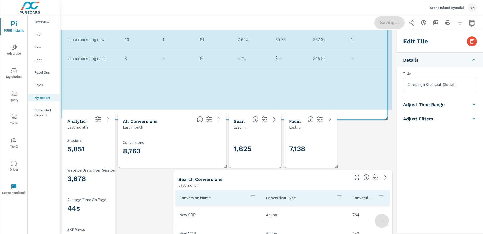
drag, startPoint x: 391, startPoint y: 167, endPoint x: 386, endPoint y: 118, distance: 49.4
click at [385, 118] on span at bounding box center [384, 116] width 5 height 5
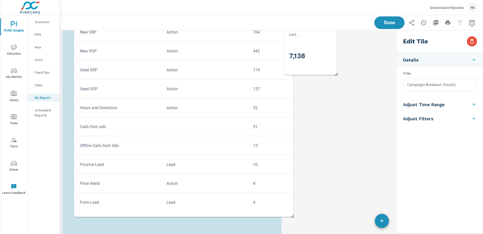
drag, startPoint x: 194, startPoint y: 163, endPoint x: 94, endPoint y: 73, distance: 134.0
click at [94, 73] on td "Used SRP" at bounding box center [119, 69] width 87 height 13
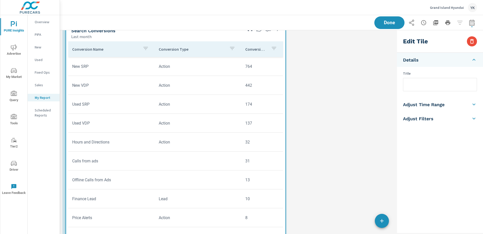
drag, startPoint x: 109, startPoint y: 204, endPoint x: 113, endPoint y: 37, distance: 166.9
click at [113, 37] on div "Last month" at bounding box center [156, 36] width 171 height 6
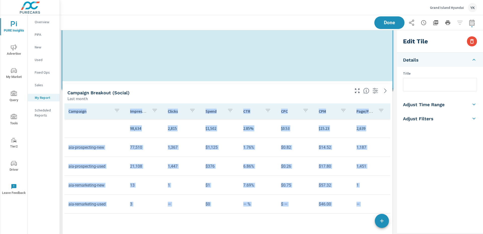
drag, startPoint x: 280, startPoint y: 153, endPoint x: 391, endPoint y: 88, distance: 129.1
click at [391, 88] on div "Paid Media Performance Last month $3,002 Spend $75.05 Spend Per Unit Sold 104,3…" at bounding box center [227, 24] width 335 height 1392
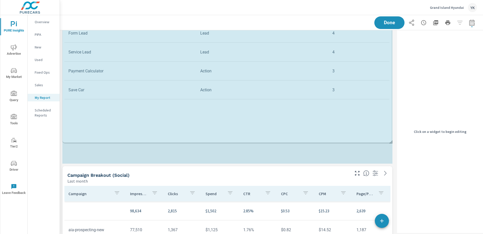
drag, startPoint x: 391, startPoint y: 162, endPoint x: 391, endPoint y: 131, distance: 30.2
click at [391, 132] on div "Paid Media Performance Last month $3,002 Spend $75.05 Spend Per Unit Sold 104,3…" at bounding box center [227, 107] width 335 height 1392
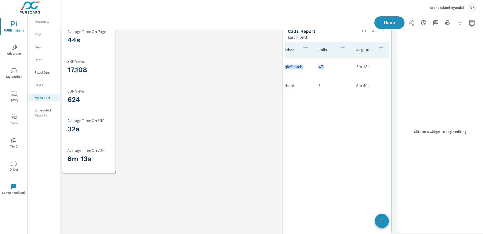
drag, startPoint x: 133, startPoint y: 156, endPoint x: 354, endPoint y: 61, distance: 240.7
click at [354, 61] on tr "Search GoogleSearch 47 3m 18s" at bounding box center [312, 66] width 158 height 19
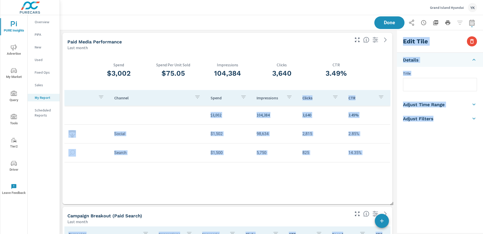
drag, startPoint x: 305, startPoint y: 110, endPoint x: 305, endPoint y: 91, distance: 19.1
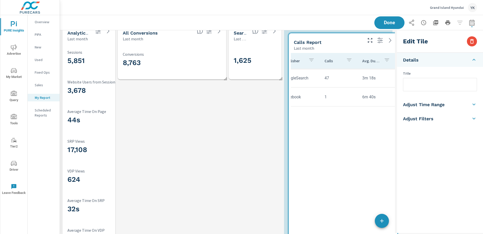
drag, startPoint x: 305, startPoint y: 127, endPoint x: 310, endPoint y: 78, distance: 49.5
click at [310, 78] on td "GoogleSearch" at bounding box center [300, 77] width 41 height 13
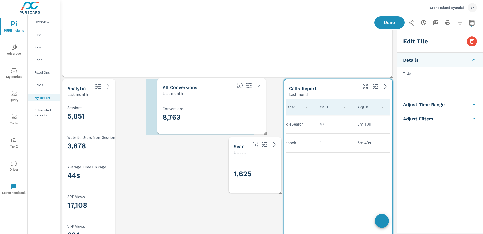
drag, startPoint x: 192, startPoint y: 119, endPoint x: 236, endPoint y: 116, distance: 43.6
click at [236, 116] on h3 "8,763" at bounding box center [212, 117] width 98 height 9
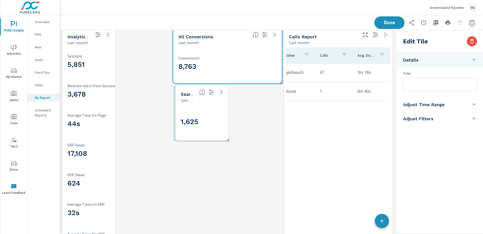
drag, startPoint x: 241, startPoint y: 122, endPoint x: 184, endPoint y: 121, distance: 57.9
click at [183, 122] on h3 "1,625" at bounding box center [214, 121] width 66 height 9
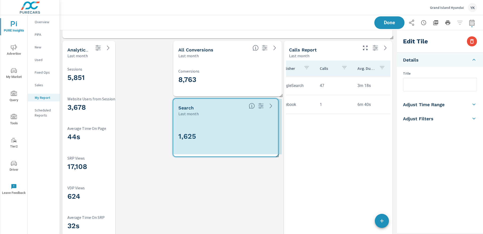
drag, startPoint x: 225, startPoint y: 153, endPoint x: 280, endPoint y: 154, distance: 54.6
click at [278, 154] on span at bounding box center [275, 153] width 5 height 5
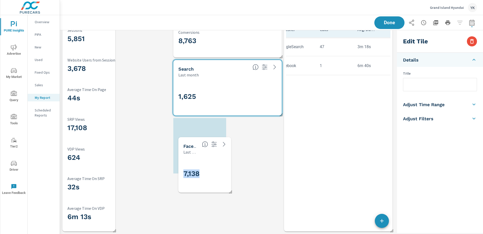
drag, startPoint x: 304, startPoint y: 206, endPoint x: 191, endPoint y: 149, distance: 126.6
click at [191, 167] on div "7,138" at bounding box center [217, 173] width 66 height 13
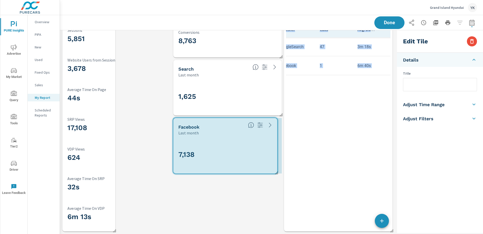
drag, startPoint x: 225, startPoint y: 171, endPoint x: 278, endPoint y: 170, distance: 52.9
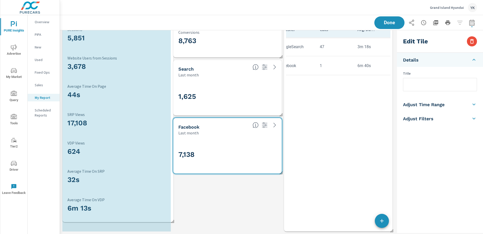
drag, startPoint x: 114, startPoint y: 230, endPoint x: 173, endPoint y: 220, distance: 59.2
click at [172, 221] on span at bounding box center [170, 219] width 5 height 5
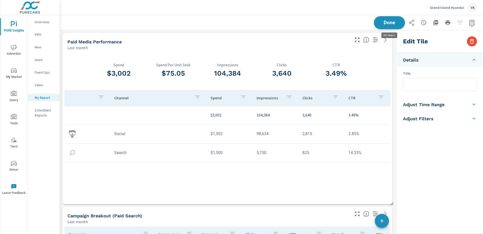
click at [385, 24] on span "Done" at bounding box center [389, 22] width 21 height 5
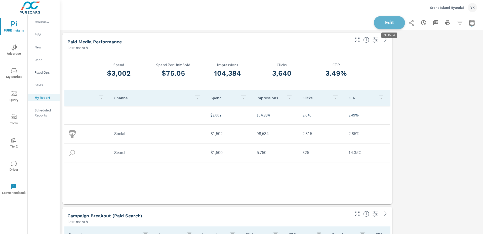
click at [393, 24] on span "Edit" at bounding box center [389, 22] width 21 height 5
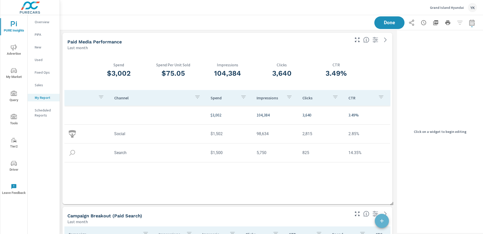
click at [380, 221] on icon "button" at bounding box center [382, 220] width 6 height 6
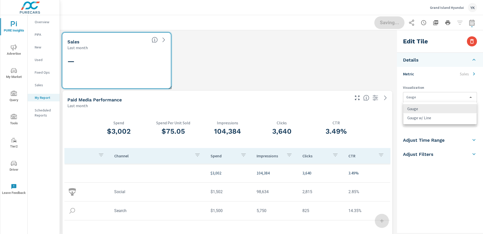
click at [405, 98] on body "PURE Insights Advertise My Market Query Tools Tier2 Driver Leave Feedback Overv…" at bounding box center [241, 117] width 483 height 234
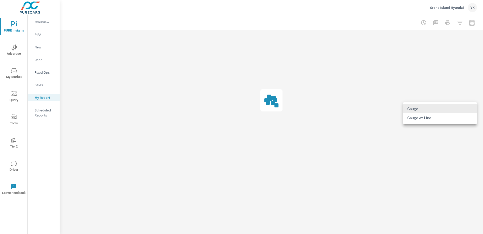
click at [416, 75] on div at bounding box center [241, 117] width 483 height 234
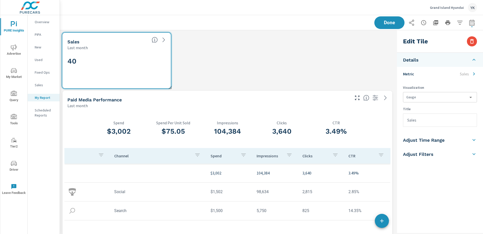
click at [420, 63] on li "Details" at bounding box center [440, 60] width 86 height 14
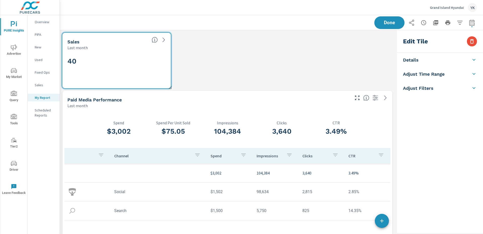
click at [420, 61] on li "Details" at bounding box center [440, 60] width 86 height 14
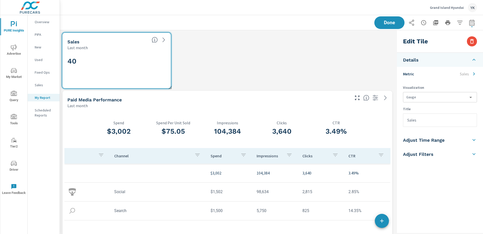
click at [410, 74] on p "Metric" at bounding box center [408, 74] width 11 height 6
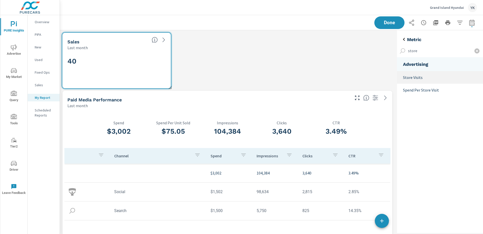
type input "store"
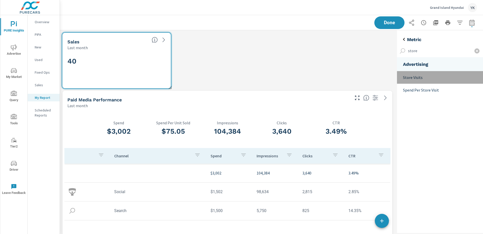
click at [415, 79] on p "Store Visits" at bounding box center [441, 77] width 76 height 6
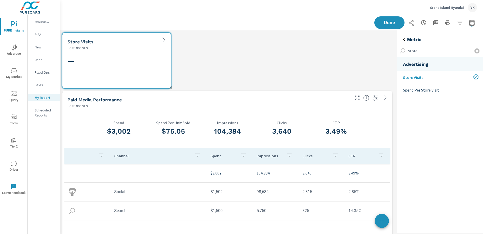
click at [186, 173] on td at bounding box center [158, 173] width 96 height 8
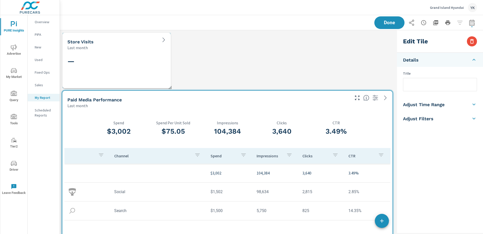
click at [141, 77] on div "—" at bounding box center [116, 69] width 98 height 28
checkbox input "false"
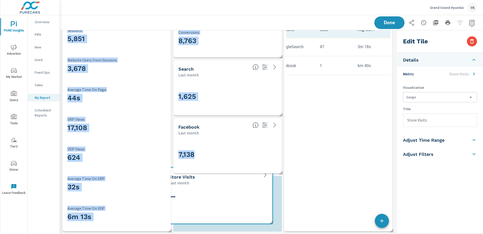
drag, startPoint x: 139, startPoint y: 66, endPoint x: 240, endPoint y: 200, distance: 168.8
click at [240, 200] on div "—" at bounding box center [218, 204] width 98 height 28
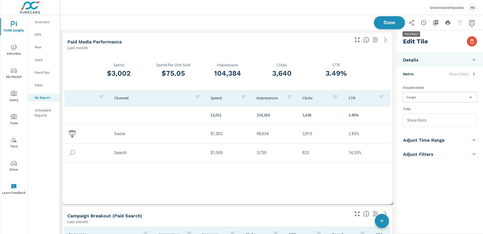
click at [400, 24] on button "Done" at bounding box center [389, 22] width 31 height 13
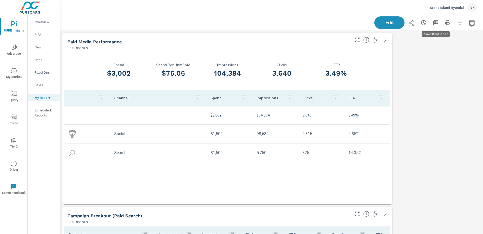
click at [435, 26] on button "button" at bounding box center [436, 23] width 10 height 10
click at [445, 11] on div "Grand Island Hyundai YK" at bounding box center [453, 7] width 47 height 9
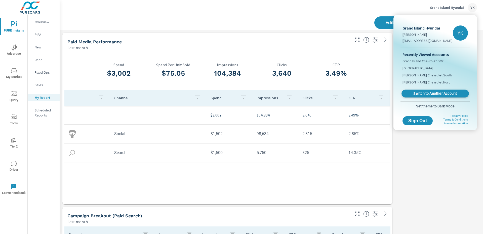
click at [419, 95] on span "Switch to Another Account" at bounding box center [436, 93] width 62 height 5
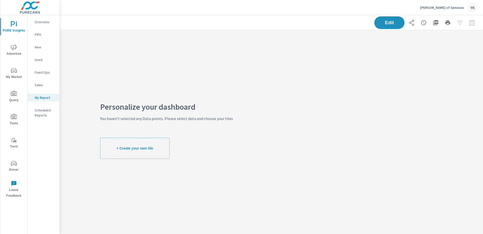
click at [15, 47] on icon "nav menu" at bounding box center [14, 47] width 6 height 6
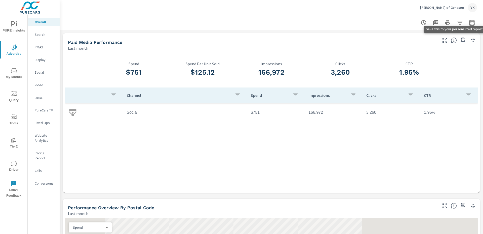
click at [462, 41] on icon "button" at bounding box center [463, 40] width 6 height 6
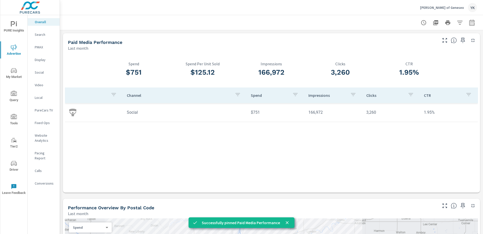
click at [44, 67] on nav "Overall Search PMAX Display Social Video Local PureCars TV Fixed Ops Website An…" at bounding box center [44, 104] width 32 height 179
click at [44, 70] on p "Social" at bounding box center [45, 72] width 21 height 5
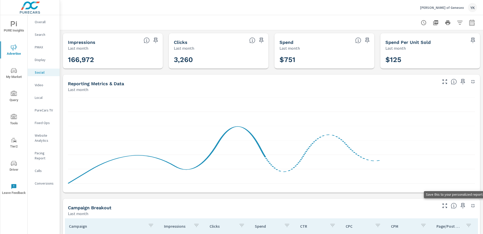
click at [463, 207] on icon "button" at bounding box center [463, 205] width 6 height 6
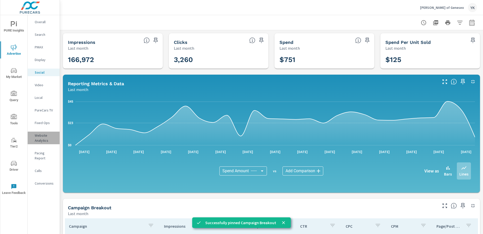
click at [39, 140] on p "Website Analytics" at bounding box center [45, 138] width 21 height 10
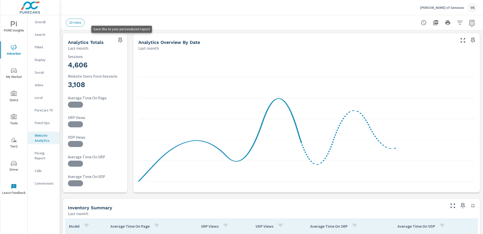
click at [121, 41] on icon "button" at bounding box center [120, 40] width 6 height 6
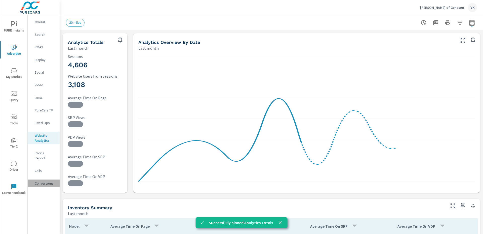
click at [42, 180] on p "Conversions" at bounding box center [45, 182] width 21 height 5
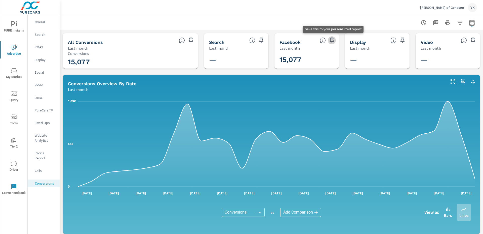
click at [333, 41] on icon "button" at bounding box center [332, 41] width 4 height 6
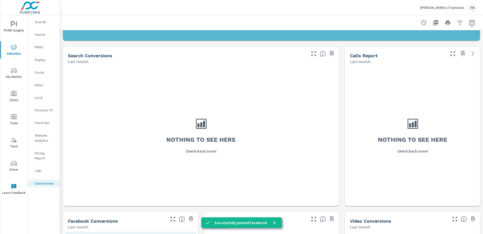
scroll to position [193, 0]
click at [464, 54] on icon "button" at bounding box center [463, 53] width 6 height 6
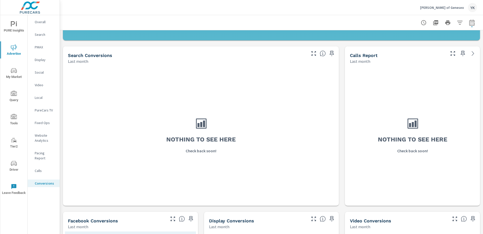
click at [37, 168] on div "Calls" at bounding box center [44, 171] width 32 height 8
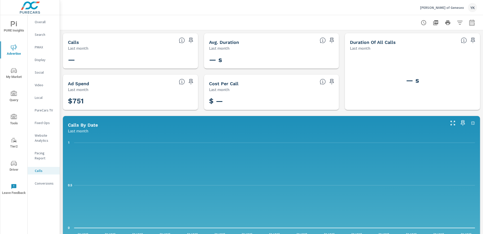
scroll to position [176, 0]
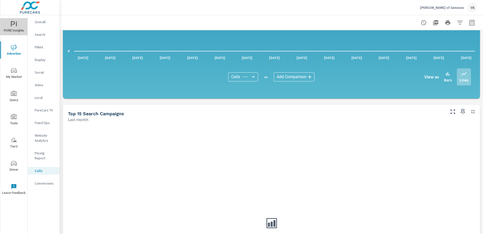
click at [7, 18] on button "PURE Insights" at bounding box center [13, 26] width 27 height 17
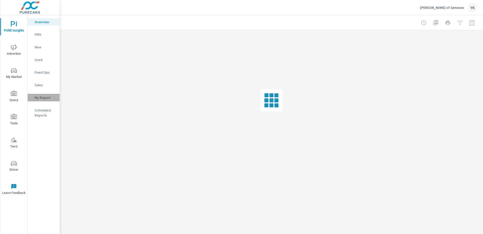
click at [42, 96] on p "My Report" at bounding box center [45, 97] width 21 height 5
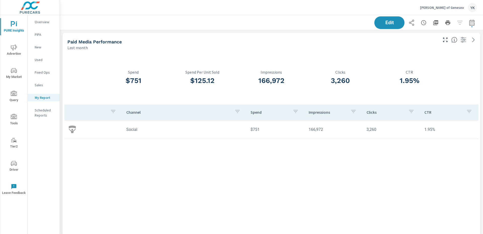
scroll to position [3, 3]
click at [387, 27] on button "Edit" at bounding box center [389, 22] width 31 height 13
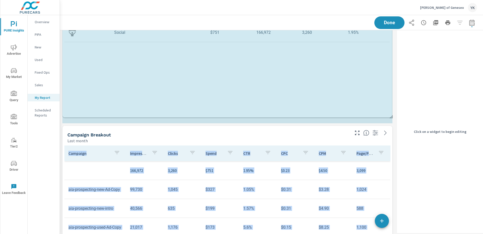
scroll to position [640, 336]
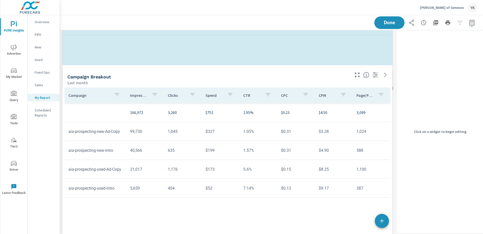
drag, startPoint x: 389, startPoint y: 178, endPoint x: 390, endPoint y: 86, distance: 92.1
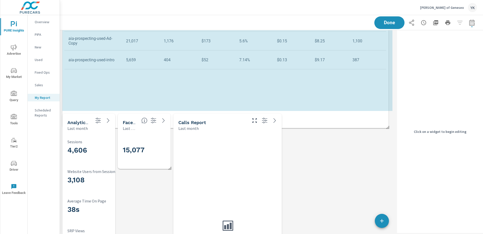
scroll to position [524, 336]
drag, startPoint x: 392, startPoint y: 168, endPoint x: 388, endPoint y: 127, distance: 41.7
click at [388, 127] on span at bounding box center [386, 125] width 5 height 5
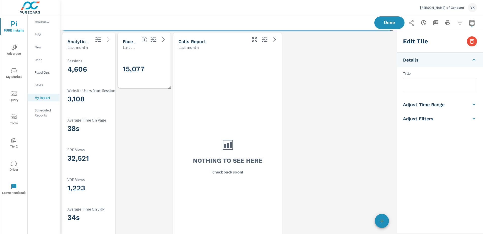
scroll to position [290, 0]
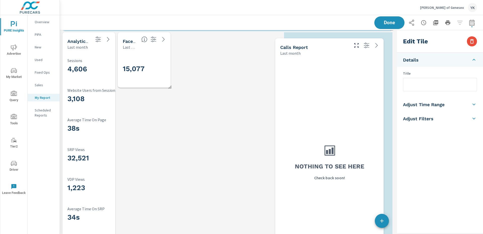
drag, startPoint x: 260, startPoint y: 131, endPoint x: 363, endPoint y: 135, distance: 103.5
click at [363, 135] on div "Nothing to see here Check back soon!" at bounding box center [329, 161] width 104 height 207
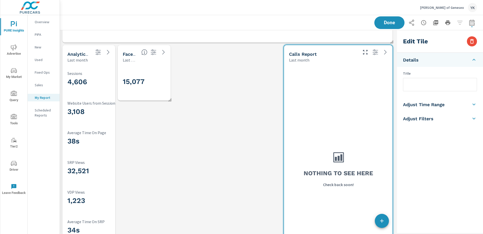
scroll to position [320, 0]
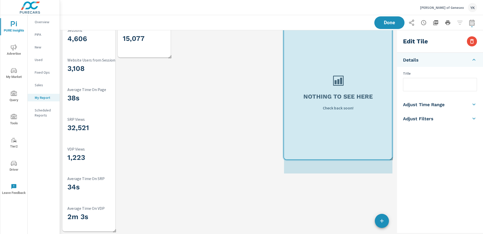
drag, startPoint x: 392, startPoint y: 229, endPoint x: 393, endPoint y: 149, distance: 80.8
click at [392, 154] on span at bounding box center [389, 156] width 5 height 5
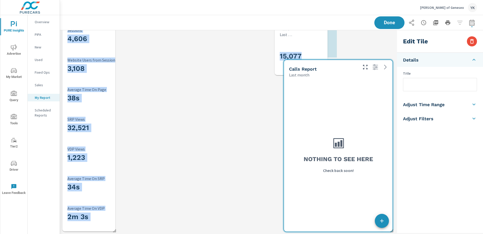
drag, startPoint x: 147, startPoint y: 41, endPoint x: 303, endPoint y: 55, distance: 156.5
click at [303, 55] on h3 "15,077" at bounding box center [313, 56] width 66 height 9
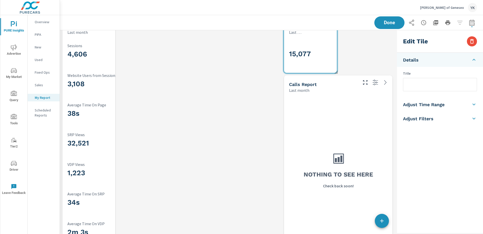
scroll to position [300, 0]
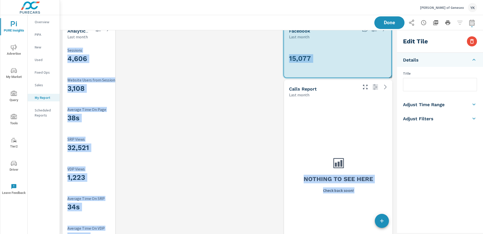
drag, startPoint x: 335, startPoint y: 76, endPoint x: 390, endPoint y: 76, distance: 54.4
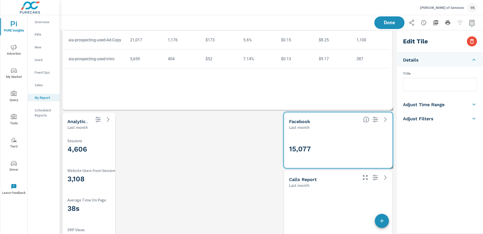
scroll to position [320, 0]
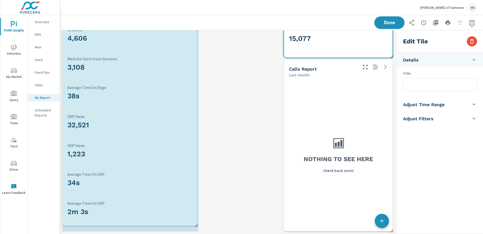
drag, startPoint x: 114, startPoint y: 232, endPoint x: 199, endPoint y: 226, distance: 85.5
click at [197, 226] on span at bounding box center [194, 223] width 5 height 5
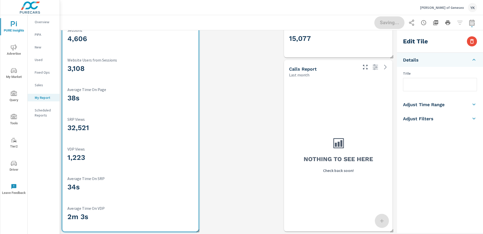
scroll to position [0, 0]
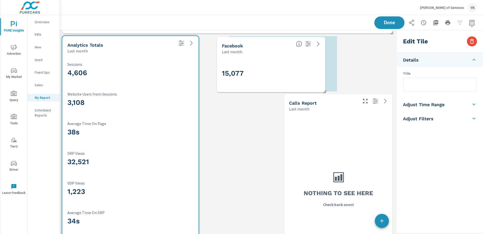
drag, startPoint x: 297, startPoint y: 78, endPoint x: 219, endPoint y: 77, distance: 77.5
click at [222, 77] on div "15,077" at bounding box center [271, 73] width 98 height 13
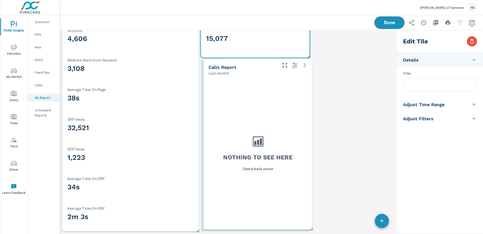
drag, startPoint x: 312, startPoint y: 127, endPoint x: 225, endPoint y: 126, distance: 87.1
click at [225, 126] on div "Nothing to see here Check back soon!" at bounding box center [258, 153] width 104 height 150
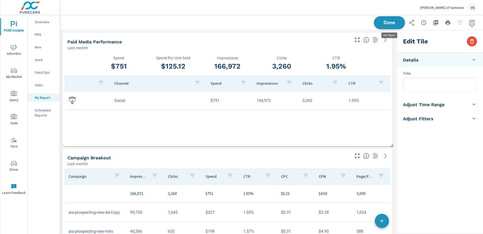
click at [385, 26] on button "Done" at bounding box center [389, 22] width 31 height 13
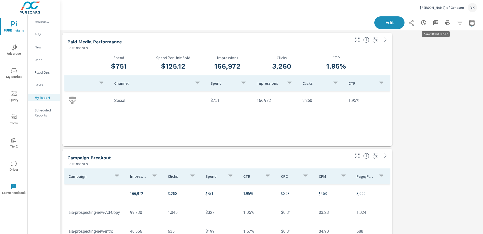
click at [433, 26] on button "button" at bounding box center [436, 23] width 10 height 10
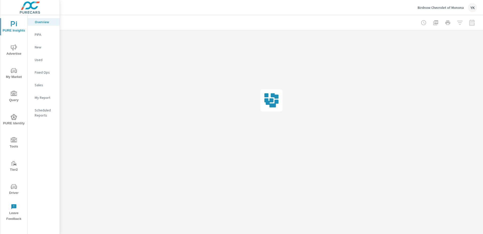
click at [46, 94] on div "My Report" at bounding box center [44, 98] width 32 height 8
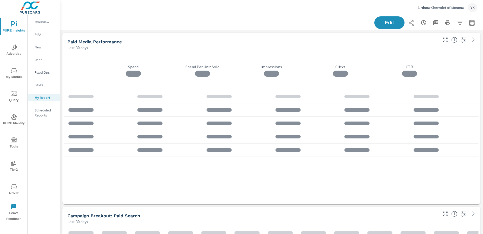
scroll to position [1566, 424]
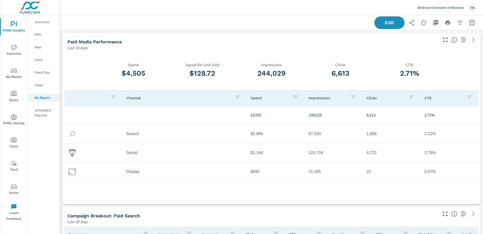
click at [475, 22] on icon "button" at bounding box center [472, 23] width 6 height 6
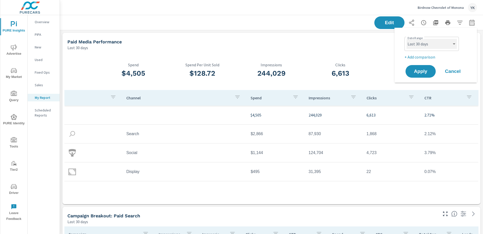
click at [436, 44] on select "Custom [DATE] Last week Last 7 days Last 14 days Last 30 days Last 45 days Last…" at bounding box center [432, 44] width 50 height 10
select select "Last month"
click at [407, 39] on select "Custom [DATE] Last week Last 7 days Last 14 days Last 30 days Last 45 days Last…" at bounding box center [432, 44] width 50 height 10
click at [416, 53] on div "Date Range Custom [DATE] Last week Last 7 days Last 14 days Last 30 days Last 4…" at bounding box center [437, 47] width 64 height 25
click at [416, 55] on p "+ Add comparison" at bounding box center [437, 57] width 64 height 6
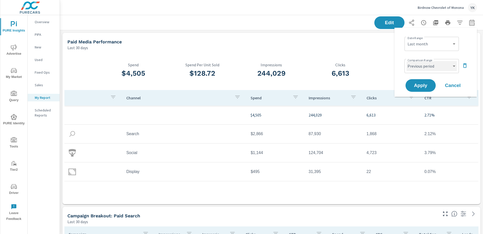
drag, startPoint x: 416, startPoint y: 56, endPoint x: 416, endPoint y: 61, distance: 5.5
click at [416, 61] on select "Custom Previous period Previous month Previous year" at bounding box center [432, 66] width 50 height 10
select select "Previous month"
click at [407, 61] on select "Custom Previous period Previous month Previous year" at bounding box center [432, 66] width 50 height 10
click at [418, 84] on span "Apply" at bounding box center [421, 85] width 21 height 5
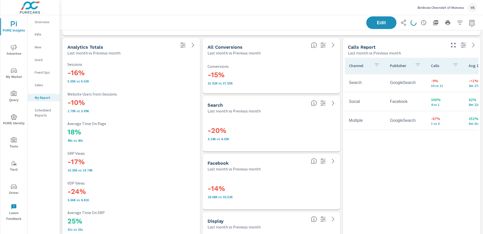
scroll to position [1362, 0]
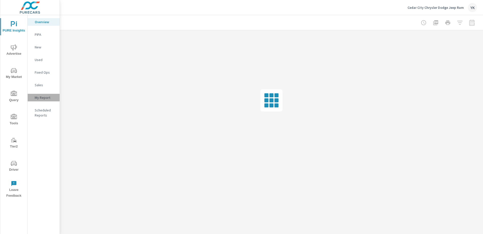
click at [40, 94] on div "My Report" at bounding box center [44, 98] width 32 height 8
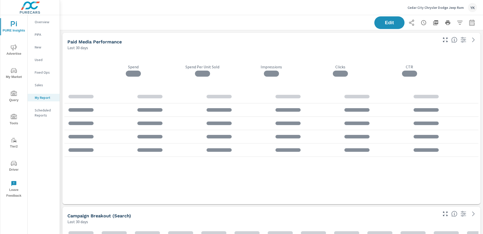
scroll to position [1276, 424]
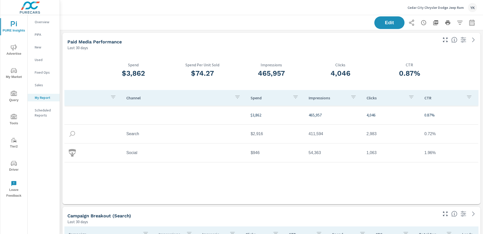
click at [476, 24] on button "button" at bounding box center [472, 23] width 10 height 10
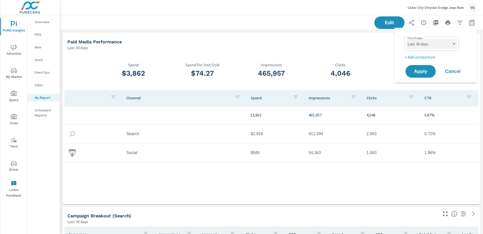
click at [435, 41] on select "Custom [DATE] Last week Last 7 days Last 14 days Last 30 days Last 45 days Last…" at bounding box center [432, 44] width 50 height 10
select select "Last month"
click at [407, 39] on select "Custom [DATE] Last week Last 7 days Last 14 days Last 30 days Last 45 days Last…" at bounding box center [432, 44] width 50 height 10
click at [420, 58] on p "+ Add comparison" at bounding box center [437, 57] width 64 height 6
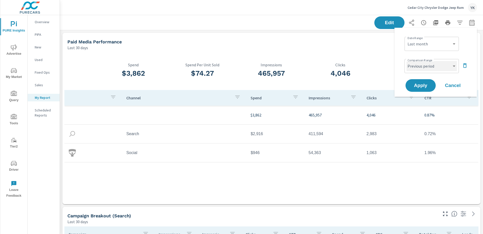
click at [420, 66] on select "Custom Previous period Previous month Previous year" at bounding box center [432, 66] width 50 height 10
select select "Previous month"
click at [407, 61] on select "Custom Previous period Previous month Previous year" at bounding box center [432, 66] width 50 height 10
click at [420, 85] on span "Apply" at bounding box center [421, 85] width 21 height 5
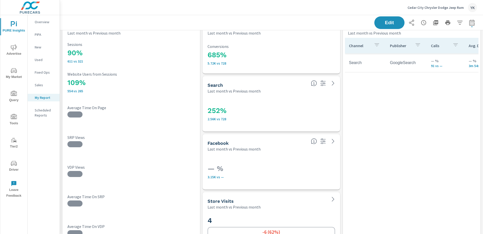
scroll to position [1073, 0]
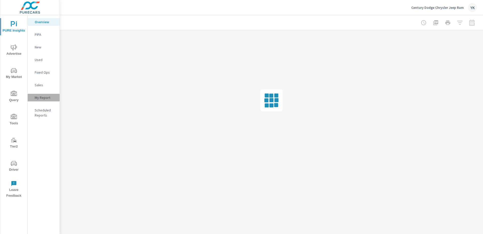
click at [38, 98] on p "My Report" at bounding box center [45, 97] width 21 height 5
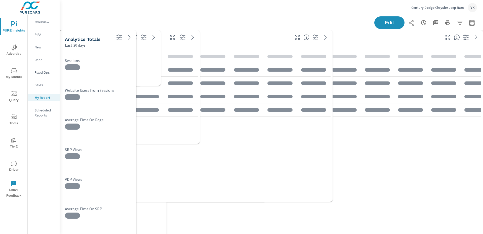
scroll to position [1508, 424]
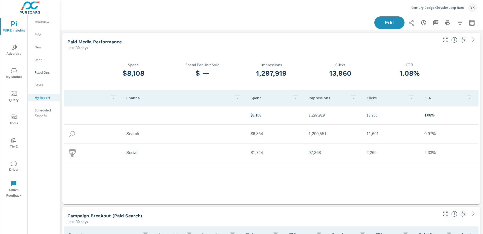
click at [468, 22] on button "button" at bounding box center [472, 23] width 10 height 10
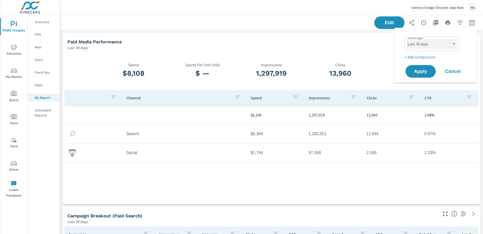
click at [432, 46] on select "Custom [DATE] Last week Last 7 days Last 14 days Last 30 days Last 45 days Last…" at bounding box center [432, 44] width 50 height 10
select select "Last month"
click at [407, 39] on select "Custom [DATE] Last week Last 7 days Last 14 days Last 30 days Last 45 days Last…" at bounding box center [432, 44] width 50 height 10
click at [419, 54] on p "+ Add comparison" at bounding box center [437, 57] width 64 height 6
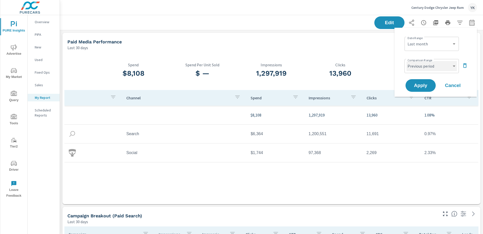
click at [419, 67] on select "Custom Previous period Previous month Previous year" at bounding box center [432, 66] width 50 height 10
select select "Previous month"
click at [407, 61] on select "Custom Previous period Previous month Previous year" at bounding box center [432, 66] width 50 height 10
click at [418, 83] on span "Apply" at bounding box center [421, 85] width 21 height 5
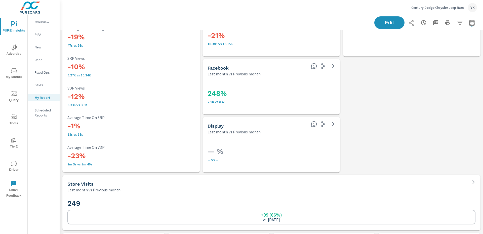
scroll to position [1304, 0]
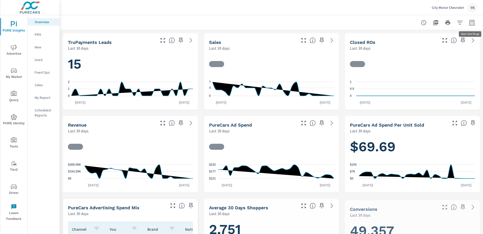
click at [473, 20] on icon "button" at bounding box center [472, 23] width 6 height 6
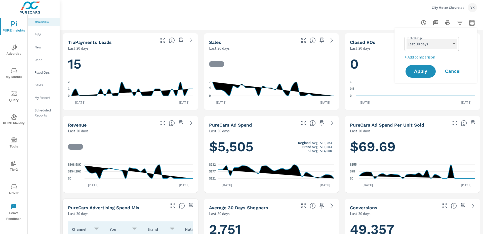
click at [427, 46] on select "Custom [DATE] Last week Last 7 days Last 14 days Last 30 days Last 45 days Last…" at bounding box center [432, 44] width 50 height 10
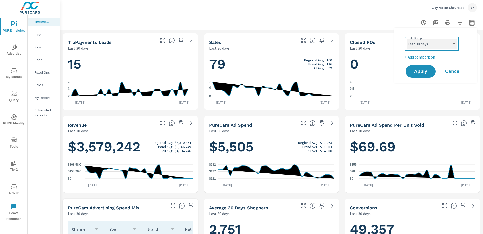
select select "Last month"
click at [407, 39] on select "Custom [DATE] Last week Last 7 days Last 14 days Last 30 days Last 45 days Last…" at bounding box center [432, 44] width 50 height 10
click at [419, 59] on p "+ Add comparison" at bounding box center [437, 57] width 64 height 6
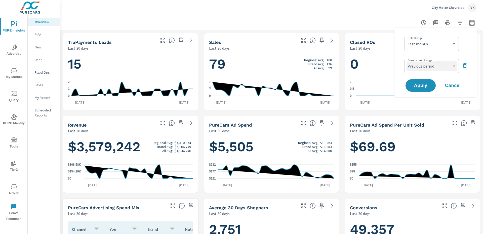
click at [418, 65] on select "Custom Previous period Previous month Previous year" at bounding box center [432, 66] width 50 height 10
select select "Previous month"
click at [407, 61] on select "Custom Previous period Previous month Previous year" at bounding box center [432, 66] width 50 height 10
click at [417, 85] on span "Apply" at bounding box center [421, 85] width 21 height 5
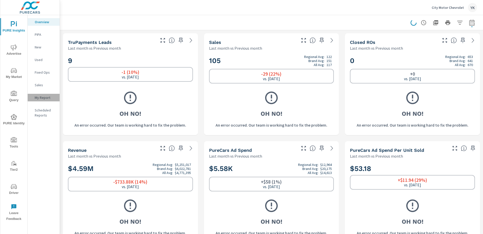
click at [43, 97] on p "My Report" at bounding box center [45, 97] width 21 height 5
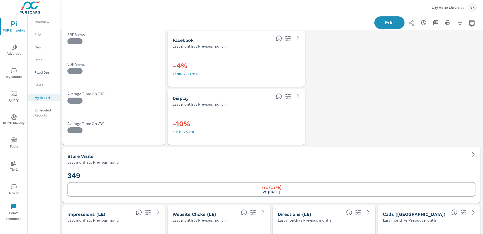
scroll to position [1275, 0]
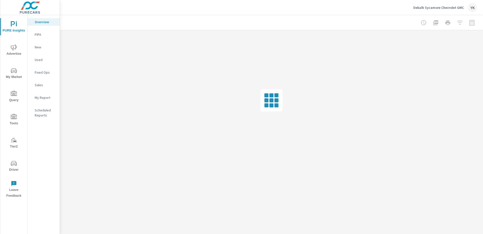
click at [45, 97] on p "My Report" at bounding box center [45, 97] width 21 height 5
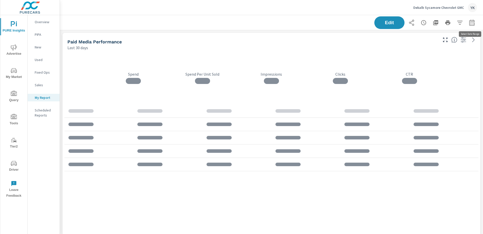
scroll to position [47, 0]
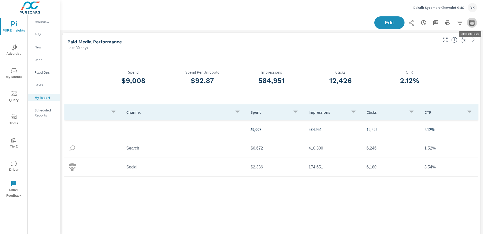
click at [475, 23] on icon "button" at bounding box center [471, 22] width 5 height 6
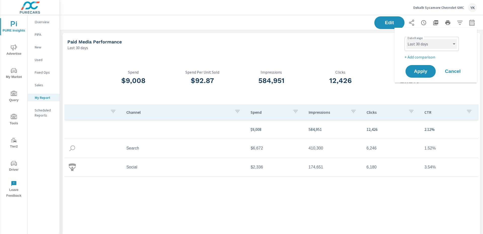
click at [444, 46] on select "Custom [DATE] Last week Last 7 days Last 14 days Last 30 days Last 45 days Last…" at bounding box center [432, 44] width 50 height 10
select select "Last month"
click at [407, 39] on select "Custom [DATE] Last week Last 7 days Last 14 days Last 30 days Last 45 days Last…" at bounding box center [432, 44] width 50 height 10
click at [413, 52] on div "Date Range Custom [DATE] Last week Last 7 days Last 14 days Last 30 days Last 4…" at bounding box center [437, 43] width 64 height 17
click at [413, 57] on p "+ Add comparison" at bounding box center [437, 57] width 64 height 6
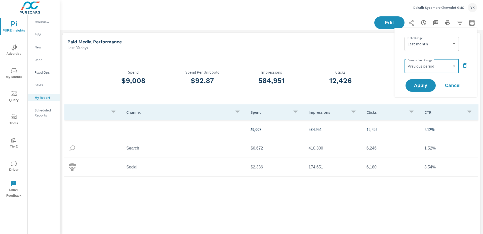
select select "Previous month"
click at [407, 61] on select "Custom Previous period Previous month Previous year" at bounding box center [432, 66] width 50 height 10
click at [417, 86] on span "Apply" at bounding box center [421, 85] width 21 height 5
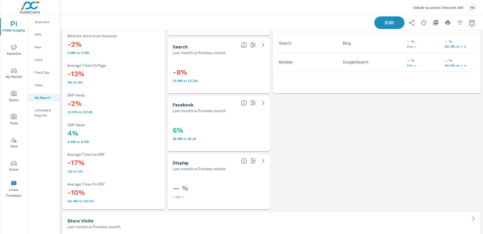
scroll to position [1768, 0]
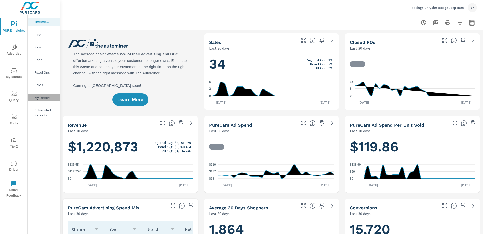
click at [38, 96] on p "My Report" at bounding box center [45, 97] width 21 height 5
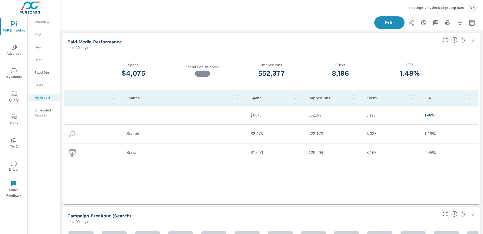
scroll to position [5, 0]
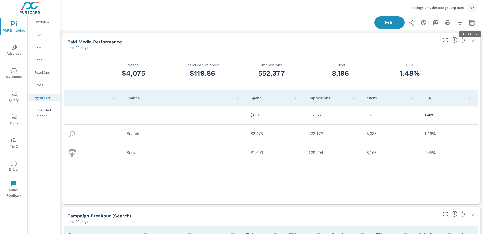
click at [470, 21] on icon "button" at bounding box center [471, 22] width 5 height 6
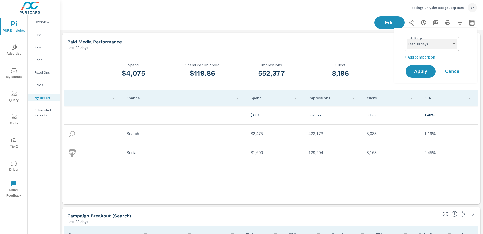
click at [434, 44] on select "Custom [DATE] Last week Last 7 days Last 14 days Last 30 days Last 45 days Last…" at bounding box center [432, 44] width 50 height 10
select select "Last month"
click at [407, 39] on select "Custom [DATE] Last week Last 7 days Last 14 days Last 30 days Last 45 days Last…" at bounding box center [432, 44] width 50 height 10
click at [415, 55] on p "+ Add comparison" at bounding box center [437, 57] width 64 height 6
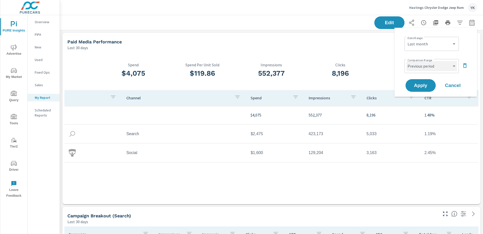
click at [415, 63] on select "Custom Previous period Previous month Previous year" at bounding box center [432, 66] width 50 height 10
select select "Previous month"
click at [407, 61] on select "Custom Previous period Previous month Previous year" at bounding box center [432, 66] width 50 height 10
click at [422, 84] on span "Apply" at bounding box center [421, 85] width 21 height 5
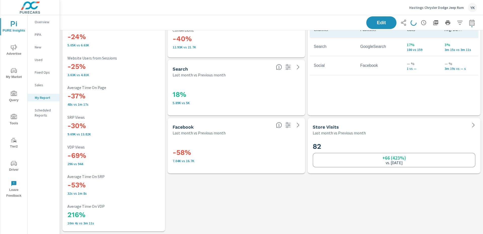
scroll to position [1068, 0]
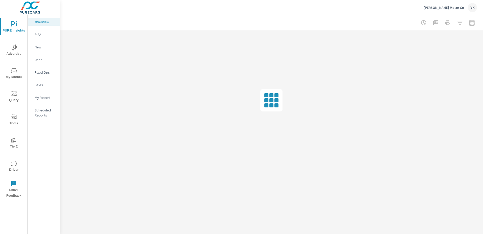
click at [53, 96] on p "My Report" at bounding box center [45, 97] width 21 height 5
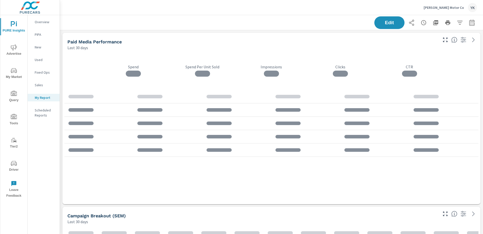
scroll to position [25, 0]
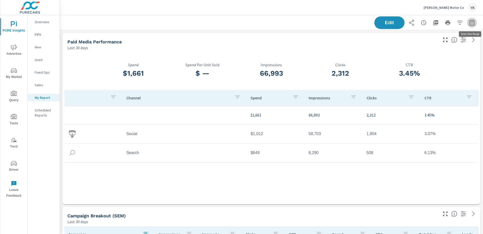
click at [474, 18] on button "button" at bounding box center [472, 23] width 10 height 10
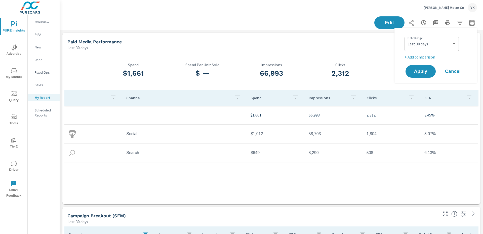
click at [446, 37] on div "Custom Yesterday Last week Last 7 days Last 14 days Last 30 days Last 45 days L…" at bounding box center [432, 44] width 54 height 14
click at [441, 41] on select "Custom [DATE] Last week Last 7 days Last 14 days Last 30 days Last 45 days Last…" at bounding box center [432, 44] width 50 height 10
select select "Last month"
click at [407, 39] on select "Custom [DATE] Last week Last 7 days Last 14 days Last 30 days Last 45 days Last…" at bounding box center [432, 44] width 50 height 10
click at [426, 57] on p "+ Add comparison" at bounding box center [437, 57] width 64 height 6
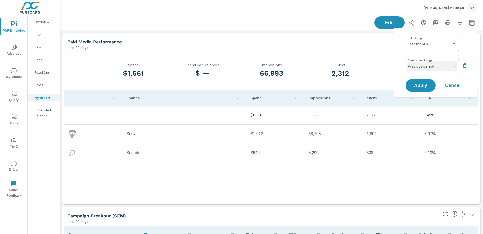
click at [426, 62] on select "Custom Previous period Previous month Previous year" at bounding box center [432, 66] width 50 height 10
select select "Previous month"
click at [407, 61] on select "Custom Previous period Previous month Previous year" at bounding box center [432, 66] width 50 height 10
click at [420, 80] on button "Apply" at bounding box center [421, 85] width 30 height 13
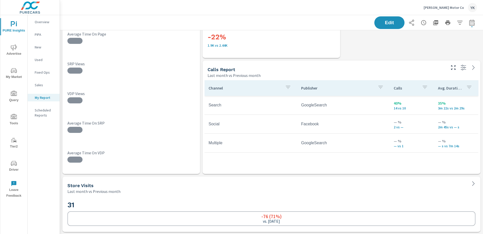
scroll to position [1015, 0]
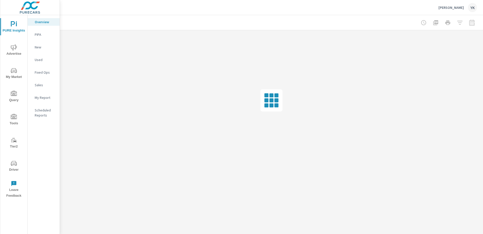
click at [49, 103] on nav "Overview PIPA New Used Fixed Ops Sales My Report Scheduled Reports" at bounding box center [44, 70] width 32 height 111
click at [51, 101] on div "My Report" at bounding box center [44, 98] width 32 height 8
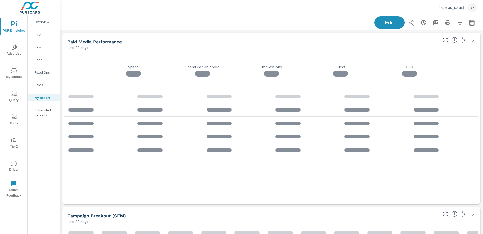
scroll to position [1334, 424]
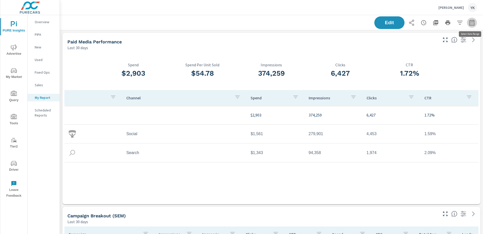
click at [471, 21] on icon "button" at bounding box center [471, 22] width 5 height 6
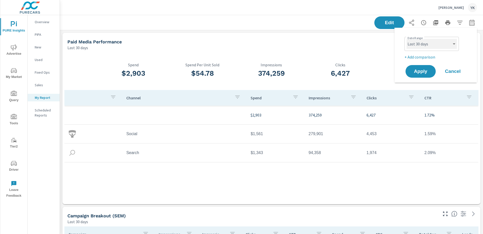
click at [408, 44] on select "Custom [DATE] Last week Last 7 days Last 14 days Last 30 days Last 45 days Last…" at bounding box center [432, 44] width 50 height 10
select select "Last month"
click at [407, 39] on select "Custom [DATE] Last week Last 7 days Last 14 days Last 30 days Last 45 days Last…" at bounding box center [432, 44] width 50 height 10
click at [412, 54] on p "+ Add comparison" at bounding box center [437, 57] width 64 height 6
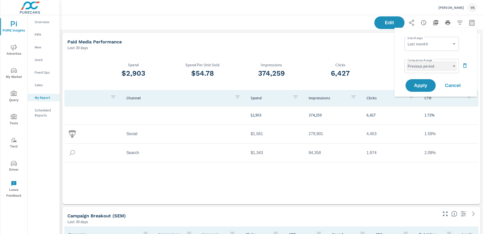
click at [412, 64] on select "Custom Previous period Previous month Previous year" at bounding box center [432, 66] width 50 height 10
select select "Previous month"
click at [407, 61] on select "Custom Previous period Previous month Previous year" at bounding box center [432, 66] width 50 height 10
click at [420, 83] on span "Apply" at bounding box center [421, 85] width 21 height 5
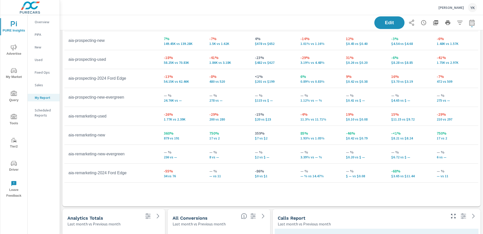
scroll to position [1131, 0]
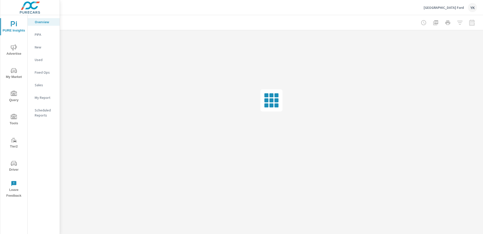
click at [33, 98] on div "My Report" at bounding box center [44, 98] width 32 height 8
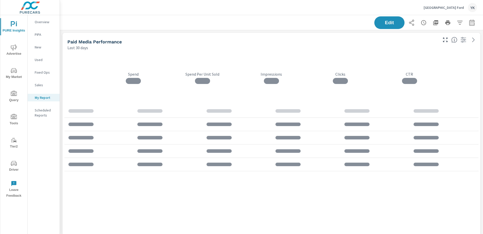
scroll to position [1913, 424]
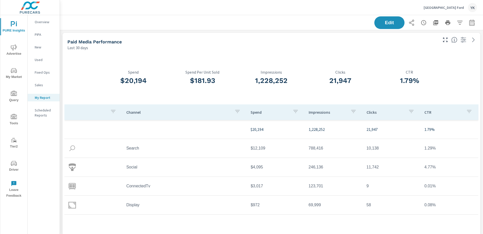
click at [472, 23] on icon "button" at bounding box center [472, 23] width 6 height 6
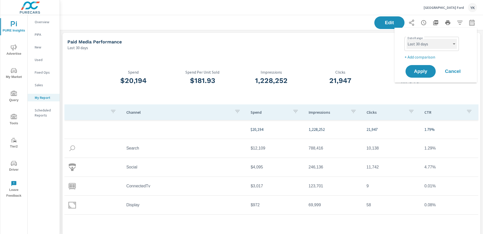
click at [416, 43] on select "Custom [DATE] Last week Last 7 days Last 14 days Last 30 days Last 45 days Last…" at bounding box center [432, 44] width 50 height 10
select select "Last month"
click at [407, 39] on select "Custom [DATE] Last week Last 7 days Last 14 days Last 30 days Last 45 days Last…" at bounding box center [432, 44] width 50 height 10
click at [419, 55] on p "+ Add comparison" at bounding box center [437, 57] width 64 height 6
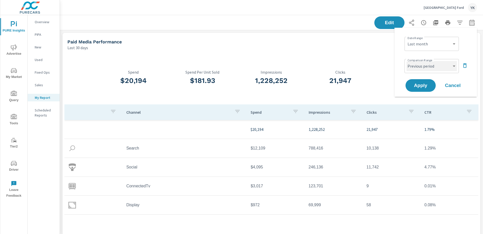
click at [419, 64] on select "Custom Previous period Previous month Previous year" at bounding box center [432, 66] width 50 height 10
select select "Previous month"
click at [407, 61] on select "Custom Previous period Previous month Previous year" at bounding box center [432, 66] width 50 height 10
click at [417, 85] on span "Apply" at bounding box center [421, 85] width 21 height 5
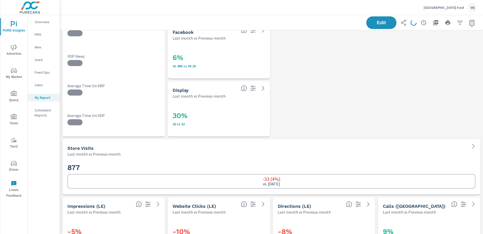
scroll to position [1710, 0]
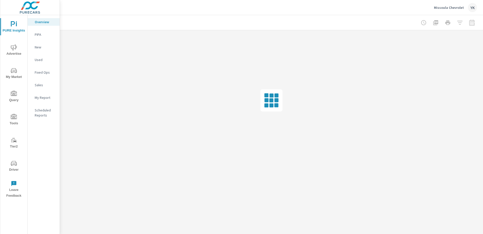
click at [44, 96] on p "My Report" at bounding box center [45, 97] width 21 height 5
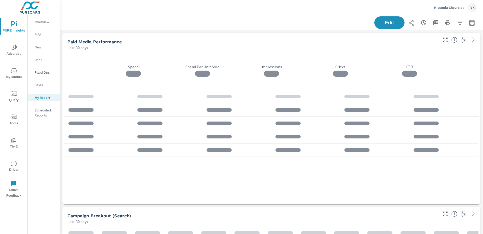
scroll to position [1624, 424]
click at [476, 24] on button "button" at bounding box center [472, 23] width 10 height 10
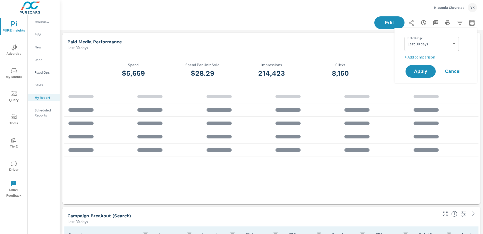
click at [432, 50] on div "Custom [DATE] Last week Last 7 days Last 14 days Last 30 days Last 45 days Last…" at bounding box center [432, 44] width 54 height 14
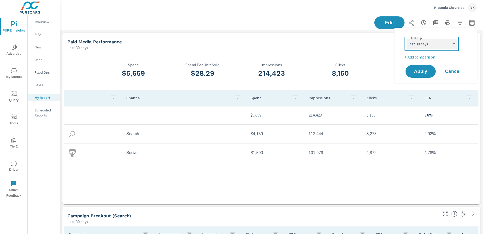
click at [432, 46] on select "Custom [DATE] Last week Last 7 days Last 14 days Last 30 days Last 45 days Last…" at bounding box center [432, 44] width 50 height 10
select select "Last month"
click at [407, 39] on select "Custom [DATE] Last week Last 7 days Last 14 days Last 30 days Last 45 days Last…" at bounding box center [432, 44] width 50 height 10
click at [415, 56] on p "+ Add comparison" at bounding box center [437, 57] width 64 height 6
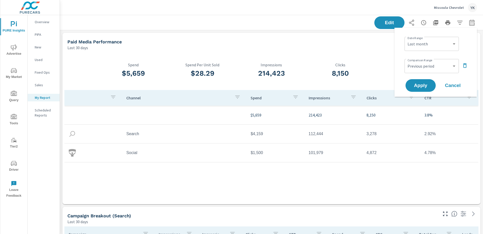
click at [415, 58] on div "Comparison Range Custom Previous period Previous month Previous year ​" at bounding box center [437, 65] width 64 height 17
click at [415, 61] on select "Custom Previous period Previous month Previous year" at bounding box center [432, 66] width 50 height 10
select select "Previous month"
click at [407, 61] on select "Custom Previous period Previous month Previous year" at bounding box center [432, 66] width 50 height 10
click at [417, 87] on span "Apply" at bounding box center [421, 85] width 21 height 5
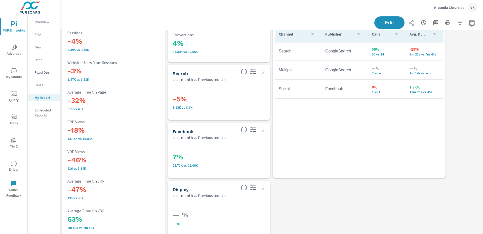
scroll to position [1420, 0]
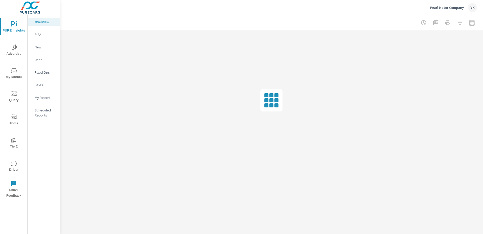
click at [42, 98] on p "My Report" at bounding box center [45, 97] width 21 height 5
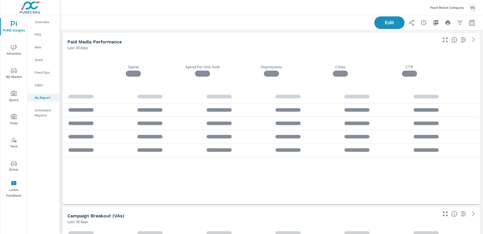
scroll to position [1219, 424]
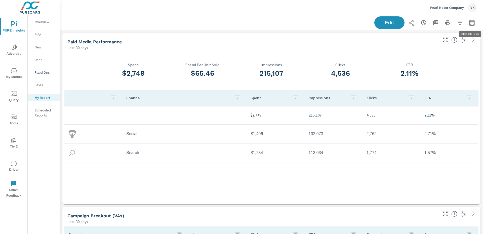
click at [473, 23] on icon "button" at bounding box center [472, 23] width 6 height 6
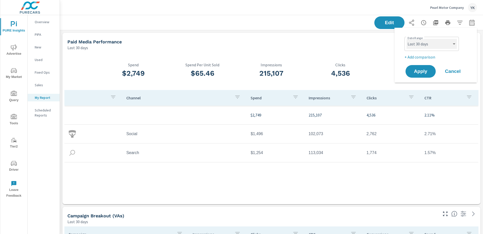
click at [416, 40] on select "Custom [DATE] Last week Last 7 days Last 14 days Last 30 days Last 45 days Last…" at bounding box center [432, 44] width 50 height 10
select select "Last month"
click at [407, 39] on select "Custom [DATE] Last week Last 7 days Last 14 days Last 30 days Last 45 days Last…" at bounding box center [432, 44] width 50 height 10
click at [417, 56] on p "+ Add comparison" at bounding box center [437, 57] width 64 height 6
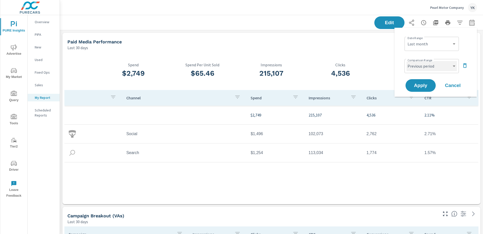
click at [419, 62] on select "Custom Previous period Previous month Previous year" at bounding box center [432, 66] width 50 height 10
select select "Previous month"
click at [407, 61] on select "Custom Previous period Previous month Previous year" at bounding box center [432, 66] width 50 height 10
click at [420, 83] on span "Apply" at bounding box center [421, 85] width 21 height 5
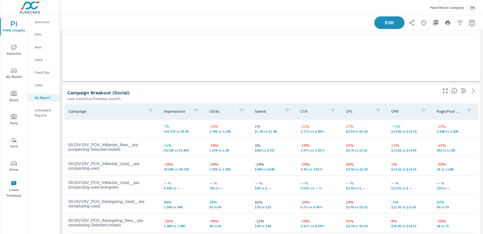
scroll to position [1015, 0]
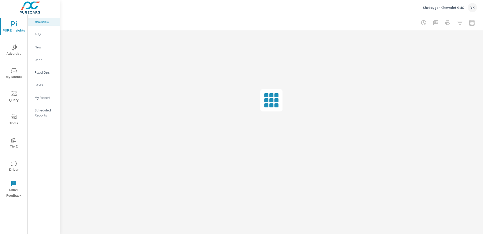
click at [50, 94] on div "My Report" at bounding box center [44, 98] width 32 height 8
click at [474, 23] on div at bounding box center [448, 23] width 58 height 10
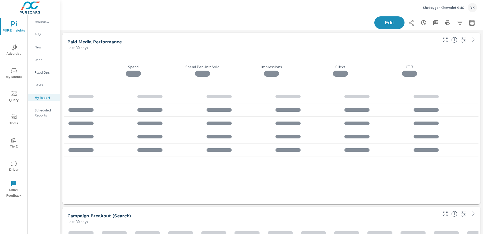
scroll to position [1624, 424]
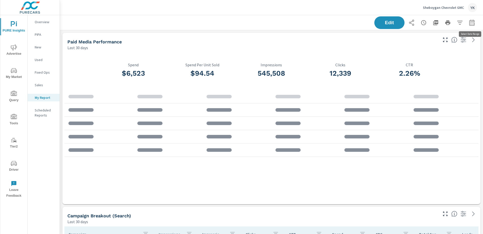
click at [474, 23] on icon "button" at bounding box center [472, 23] width 6 height 6
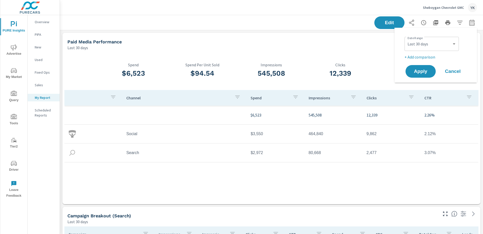
click at [433, 49] on div "Custom [DATE] Last week Last 7 days Last 14 days Last 30 days Last 45 days Last…" at bounding box center [432, 44] width 54 height 14
click at [433, 40] on select "Custom [DATE] Last week Last 7 days Last 14 days Last 30 days Last 45 days Last…" at bounding box center [432, 44] width 50 height 10
select select "Last month"
click at [407, 39] on select "Custom [DATE] Last week Last 7 days Last 14 days Last 30 days Last 45 days Last…" at bounding box center [432, 44] width 50 height 10
click at [428, 59] on p "+ Add comparison" at bounding box center [437, 57] width 64 height 6
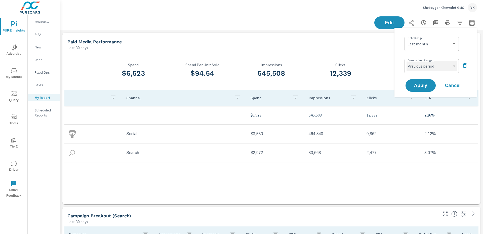
click at [426, 67] on select "Custom Previous period Previous month Previous year" at bounding box center [432, 66] width 50 height 10
select select "Previous month"
click at [407, 61] on select "Custom Previous period Previous month Previous year" at bounding box center [432, 66] width 50 height 10
click at [424, 83] on span "Apply" at bounding box center [421, 85] width 21 height 5
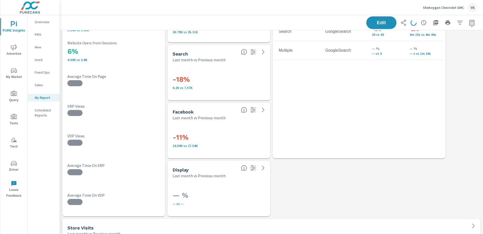
scroll to position [1420, 0]
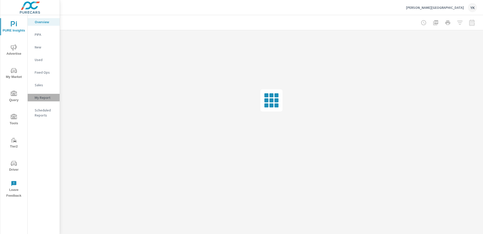
click at [50, 99] on p "My Report" at bounding box center [45, 97] width 21 height 5
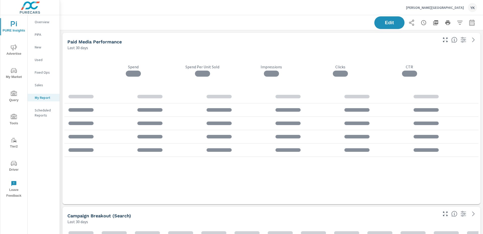
scroll to position [1740, 424]
click at [471, 20] on icon "button" at bounding box center [472, 23] width 6 height 6
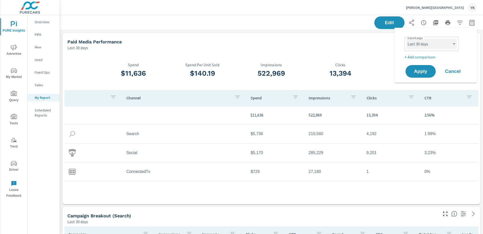
click at [439, 41] on select "Custom [DATE] Last week Last 7 days Last 14 days Last 30 days Last 45 days Last…" at bounding box center [432, 44] width 50 height 10
select select "Last month"
click at [407, 39] on select "Custom [DATE] Last week Last 7 days Last 14 days Last 30 days Last 45 days Last…" at bounding box center [432, 44] width 50 height 10
click at [415, 56] on p "+ Add comparison" at bounding box center [437, 57] width 64 height 6
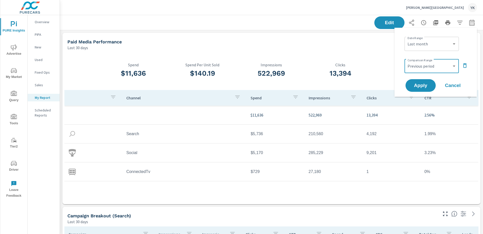
select select "Previous month"
click at [407, 61] on select "Custom Previous period Previous month Previous year" at bounding box center [432, 66] width 50 height 10
click at [420, 89] on button "Apply" at bounding box center [420, 85] width 31 height 13
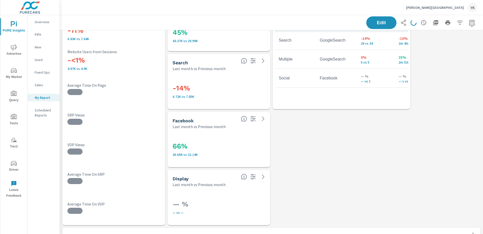
scroll to position [1536, 0]
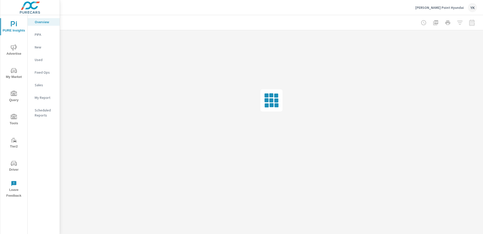
click at [37, 94] on div "My Report" at bounding box center [44, 98] width 32 height 8
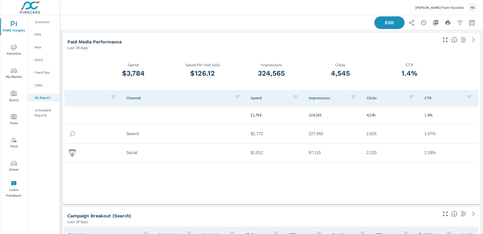
scroll to position [3, 0]
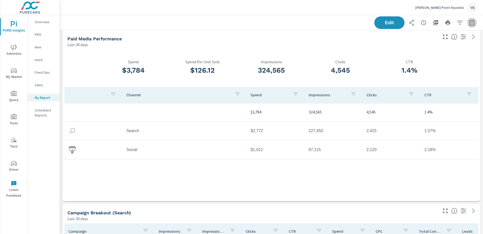
click at [473, 20] on icon "button" at bounding box center [472, 23] width 6 height 6
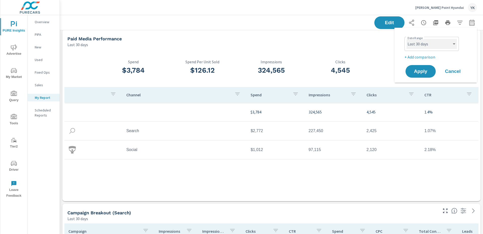
click at [424, 43] on select "Custom [DATE] Last week Last 7 days Last 14 days Last 30 days Last 45 days Last…" at bounding box center [432, 44] width 50 height 10
select select "Last month"
click at [407, 39] on select "Custom [DATE] Last week Last 7 days Last 14 days Last 30 days Last 45 days Last…" at bounding box center [432, 44] width 50 height 10
click at [421, 57] on p "+ Add comparison" at bounding box center [437, 57] width 64 height 6
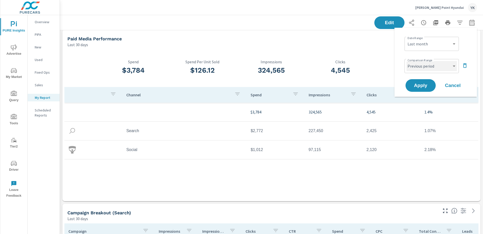
click at [421, 67] on select "Custom Previous period Previous month Previous year" at bounding box center [432, 66] width 50 height 10
select select "Previous month"
click at [407, 61] on select "Custom Previous period Previous month Previous year" at bounding box center [432, 66] width 50 height 10
click at [420, 86] on span "Apply" at bounding box center [421, 85] width 21 height 5
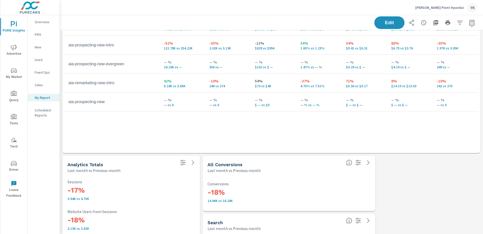
scroll to position [1131, 0]
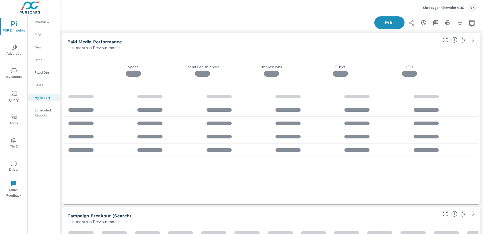
scroll to position [1624, 424]
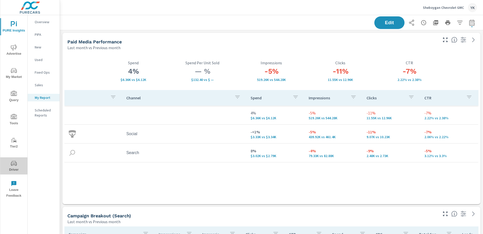
click at [14, 161] on icon "nav menu" at bounding box center [14, 163] width 6 height 5
